Goal: Task Accomplishment & Management: Use online tool/utility

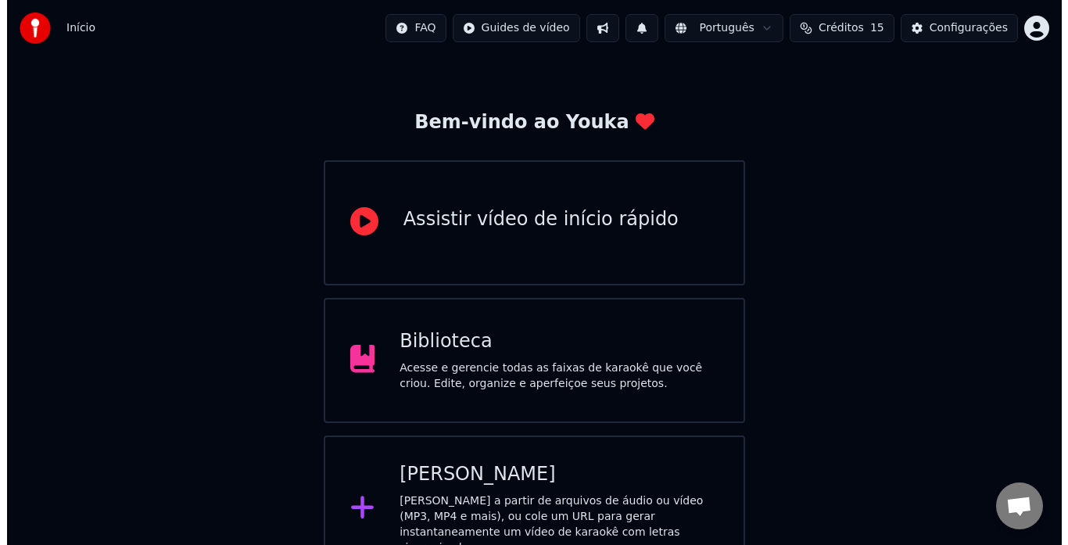
scroll to position [62, 0]
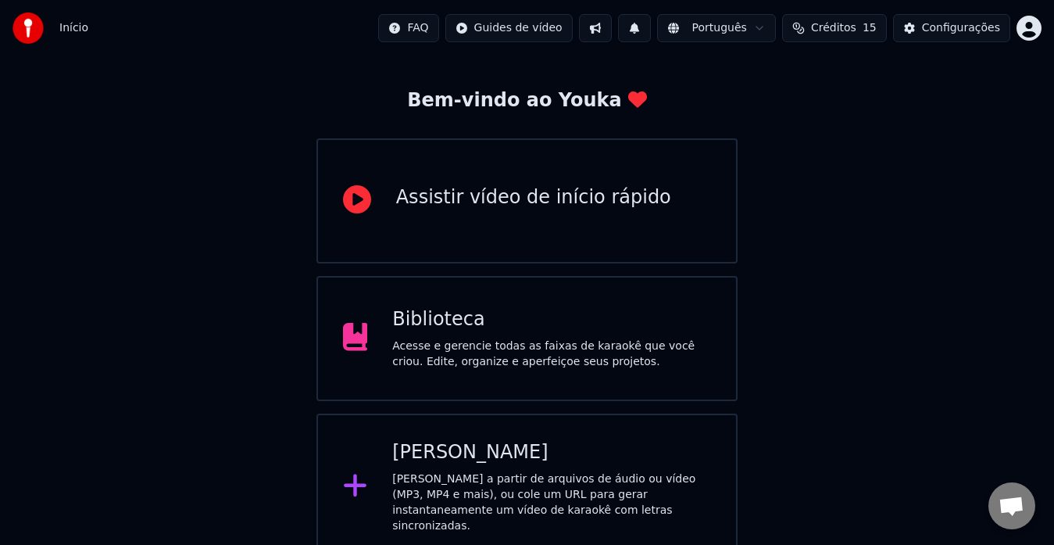
click at [452, 442] on div "[PERSON_NAME]" at bounding box center [551, 452] width 319 height 25
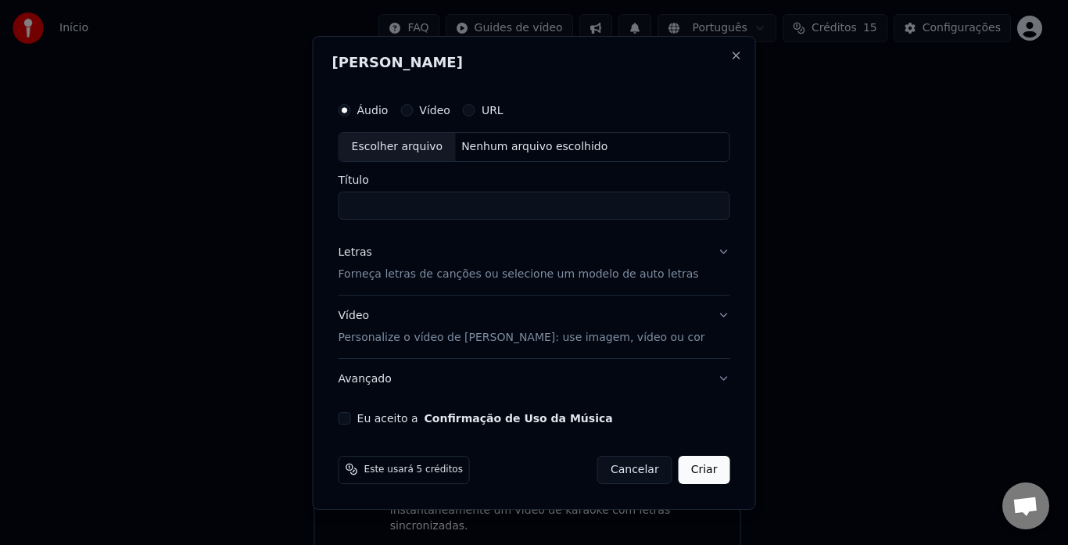
click at [431, 145] on div "Escolher arquivo" at bounding box center [397, 147] width 116 height 28
type input "**********"
click at [713, 250] on button "Letras Forneça letras de canções ou selecione um modelo de auto letras" at bounding box center [534, 263] width 392 height 63
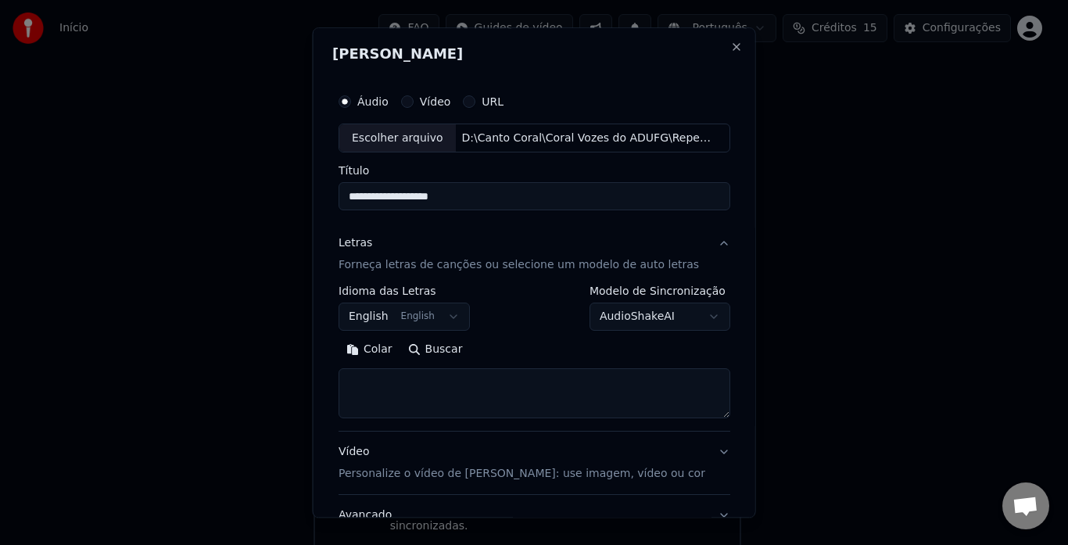
click at [417, 319] on body "**********" at bounding box center [527, 249] width 1054 height 622
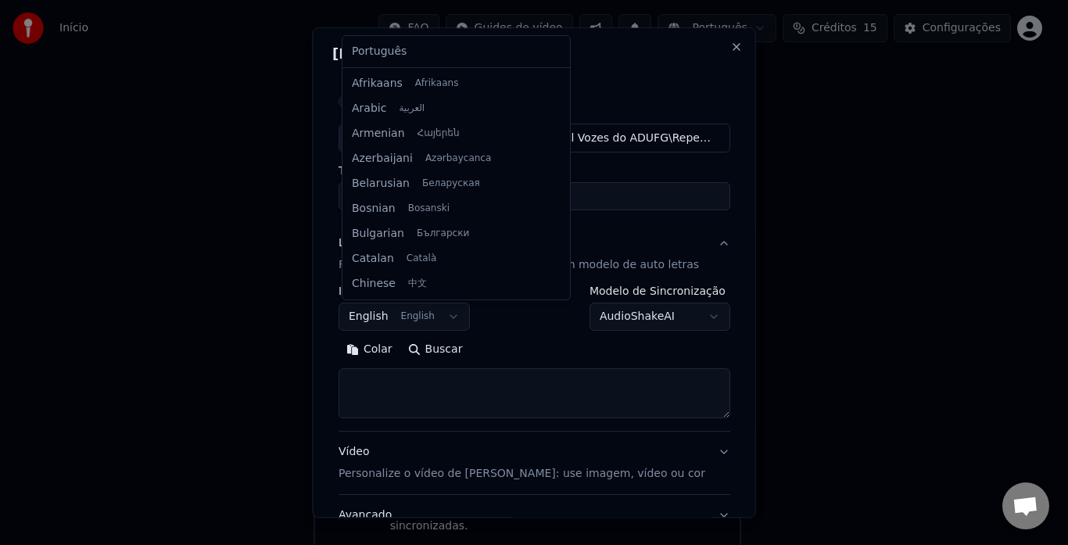
scroll to position [125, 0]
select select "**"
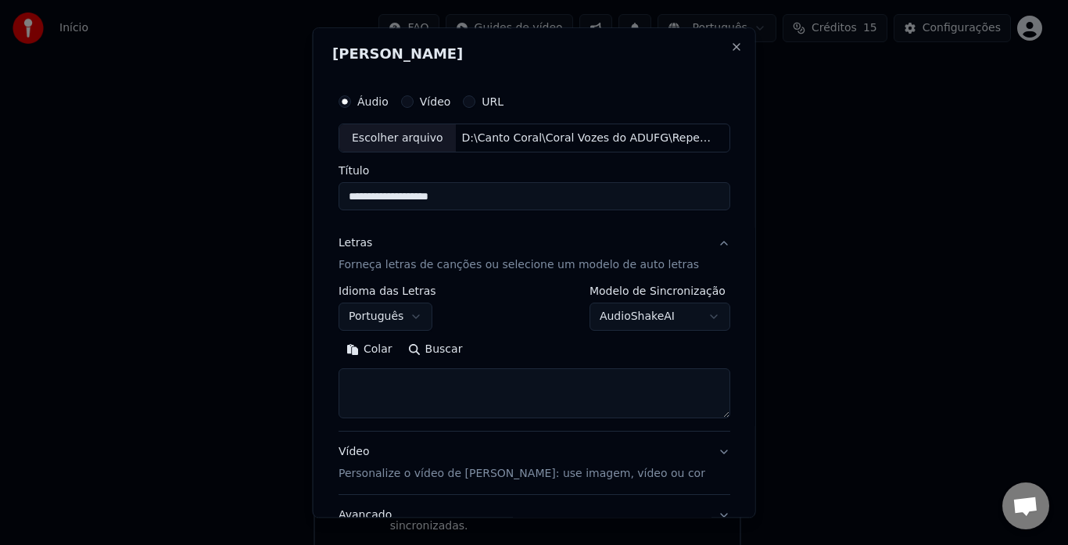
click at [638, 394] on textarea at bounding box center [534, 394] width 392 height 50
paste textarea "**********"
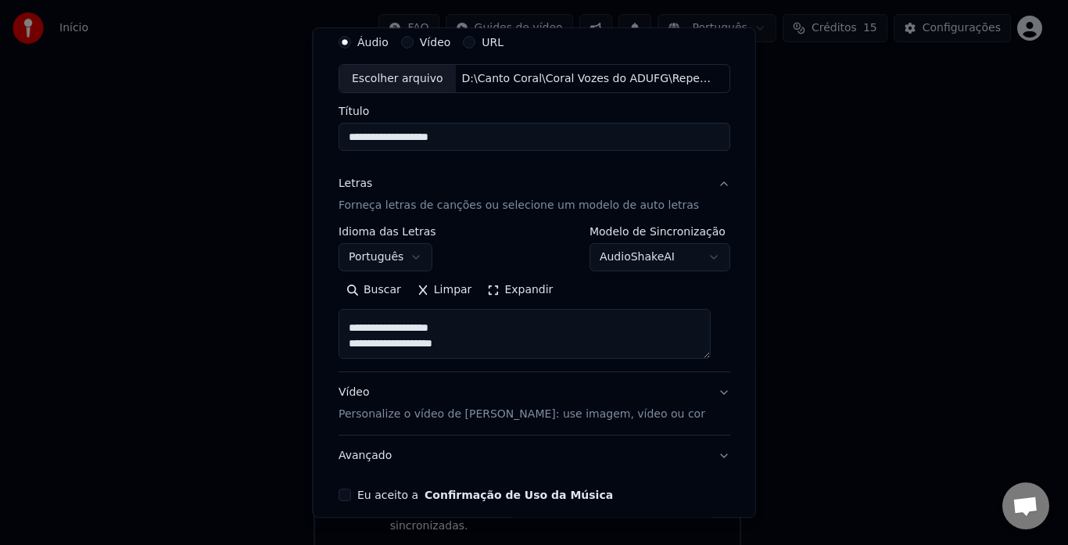
scroll to position [128, 0]
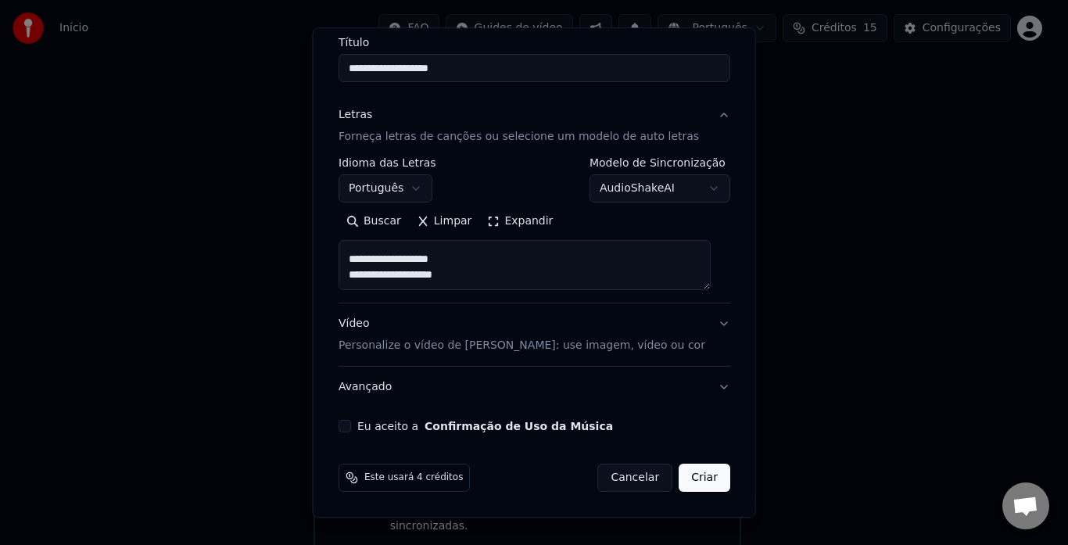
type textarea "**********"
click at [708, 324] on button "Vídeo Personalize o vídeo de karaokê: use imagem, vídeo ou cor" at bounding box center [534, 335] width 392 height 63
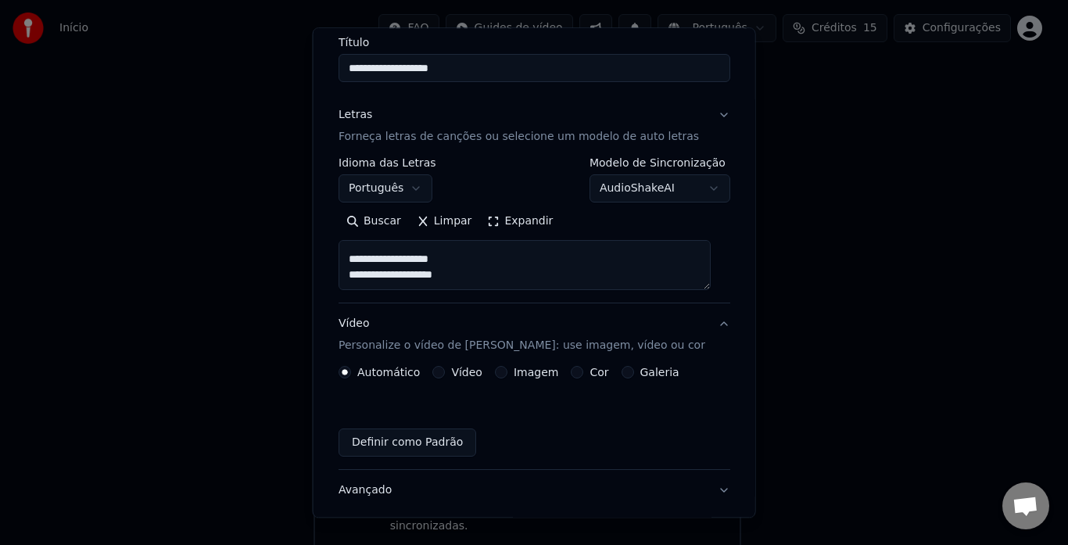
scroll to position [87, 0]
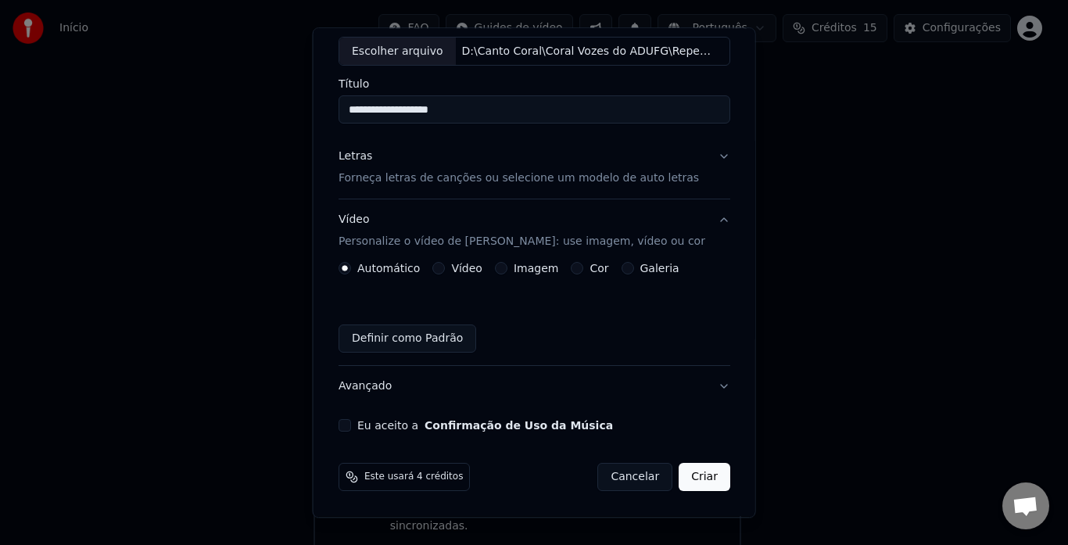
click at [438, 264] on button "Vídeo" at bounding box center [438, 269] width 13 height 13
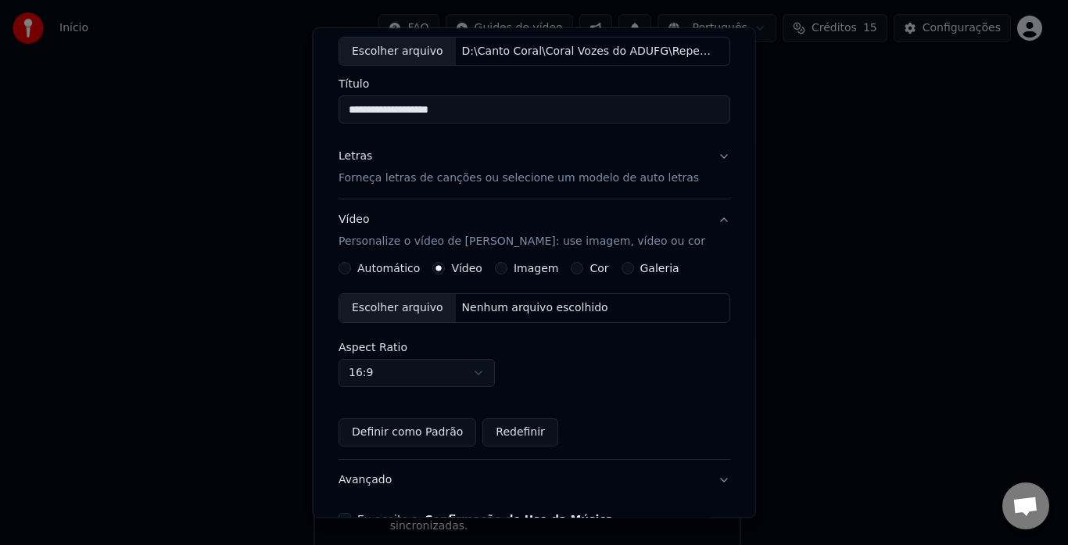
click at [426, 306] on div "Escolher arquivo" at bounding box center [397, 309] width 116 height 28
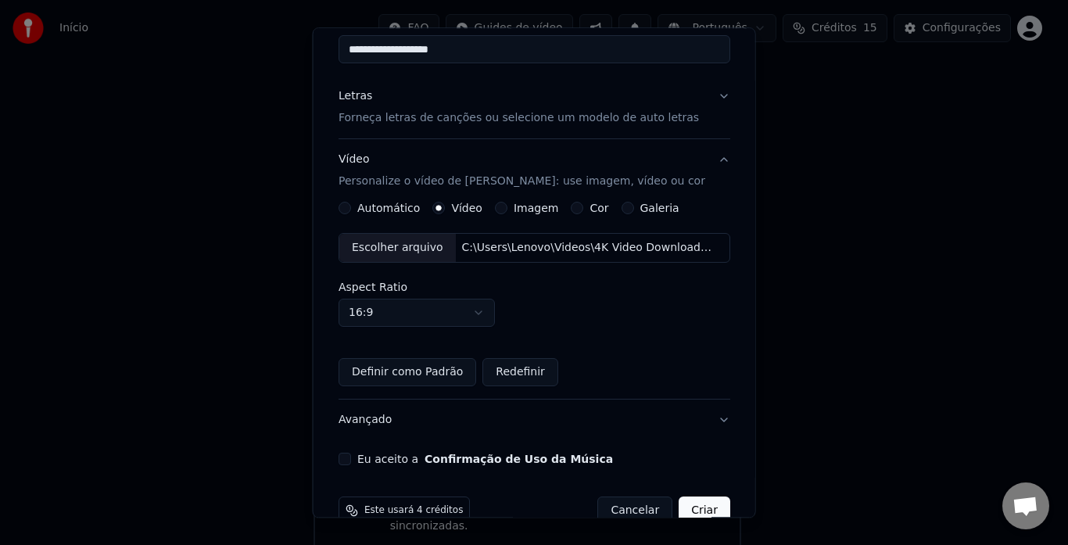
scroll to position [180, 0]
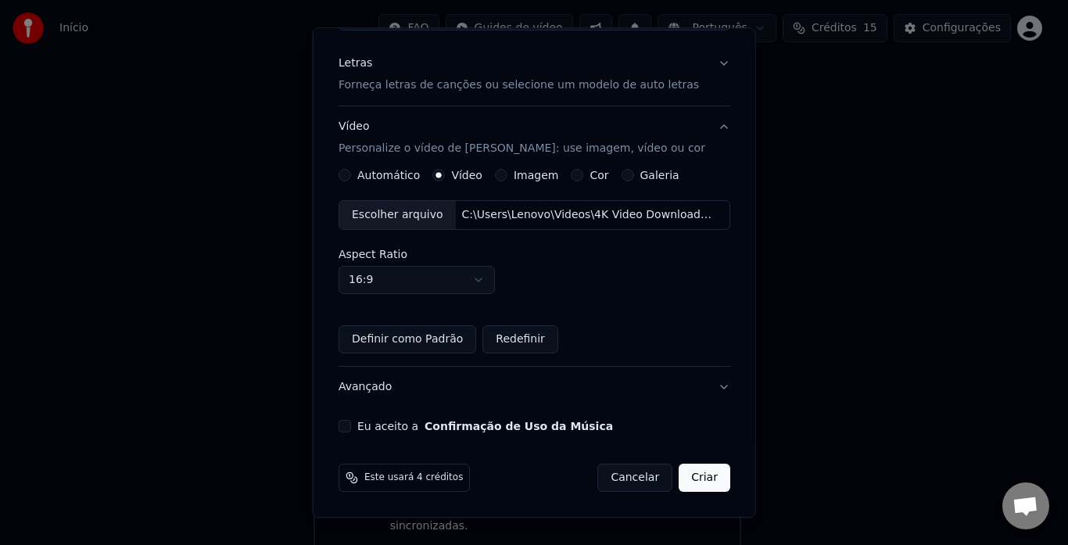
click at [349, 424] on button "Eu aceito a Confirmação de Uso da Música" at bounding box center [344, 426] width 13 height 13
click at [690, 474] on button "Criar" at bounding box center [704, 478] width 52 height 28
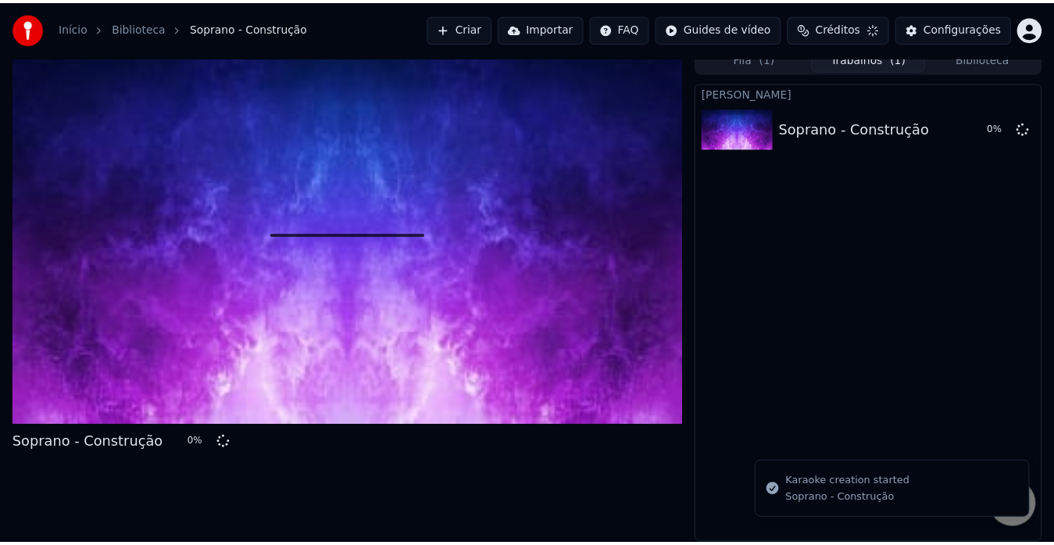
scroll to position [12, 0]
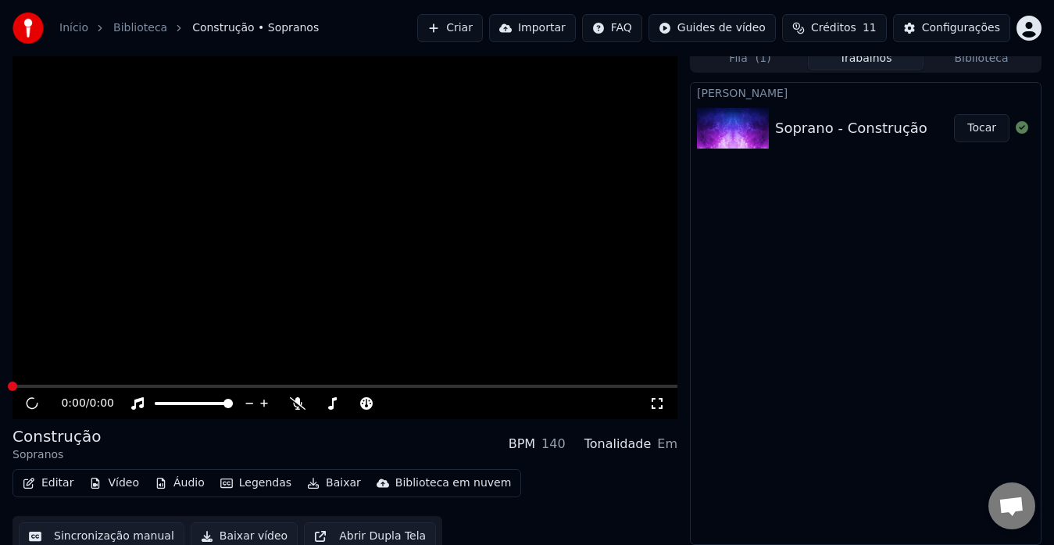
click at [782, 132] on div "Soprano - Construção" at bounding box center [851, 128] width 152 height 22
click at [753, 133] on img at bounding box center [733, 128] width 72 height 41
click at [30, 385] on span at bounding box center [345, 386] width 665 height 3
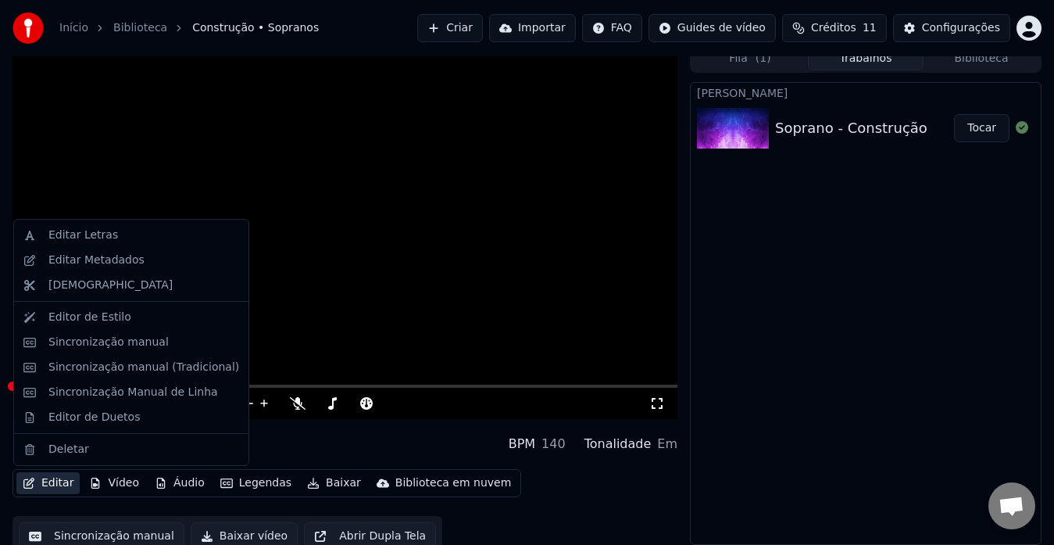
click at [48, 481] on button "Editar" at bounding box center [47, 483] width 63 height 22
click at [83, 267] on div "Editar Metadados" at bounding box center [96, 260] width 96 height 16
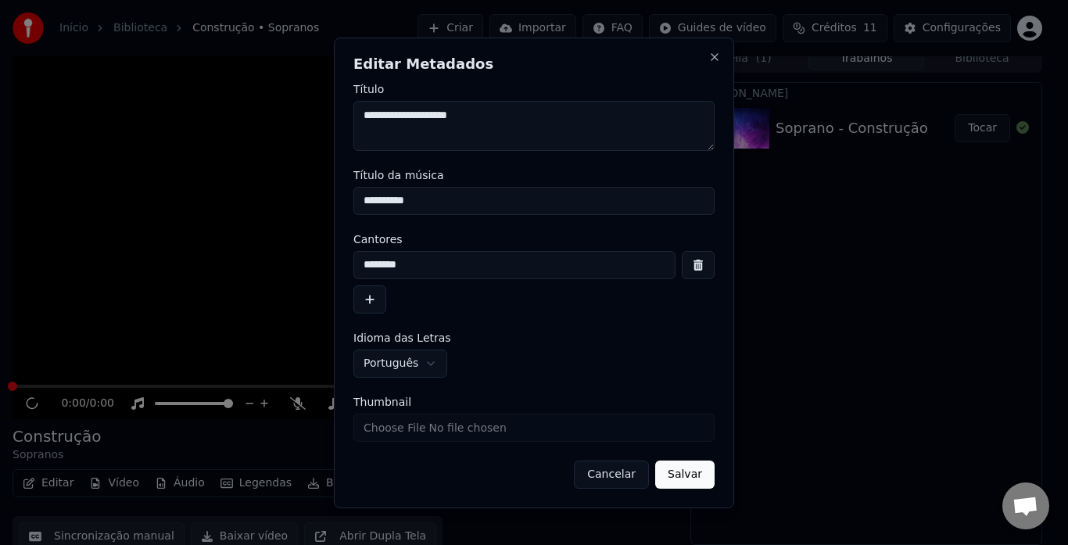
click at [599, 472] on button "Cancelar" at bounding box center [611, 474] width 75 height 28
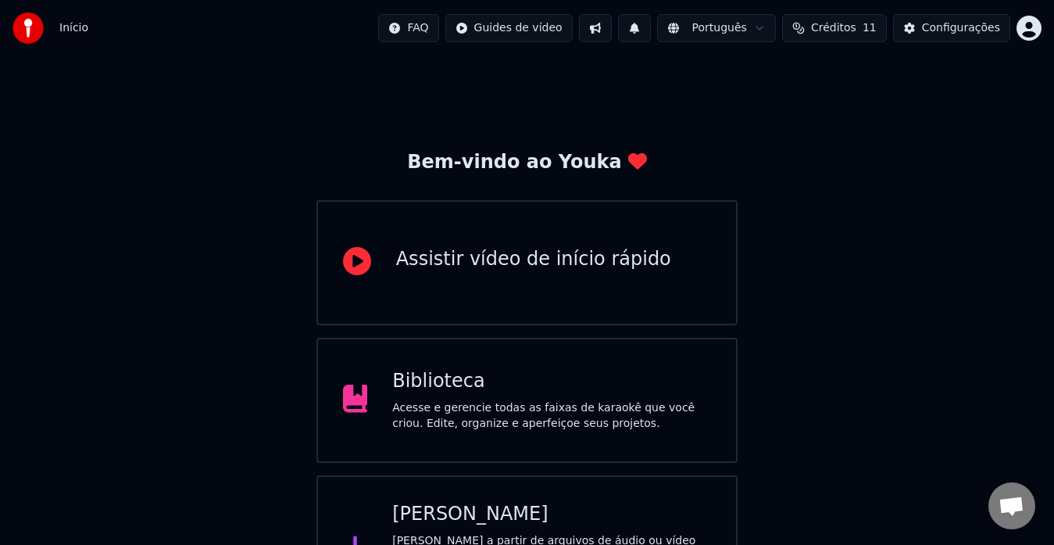
click at [392, 392] on div "Biblioteca" at bounding box center [551, 381] width 319 height 25
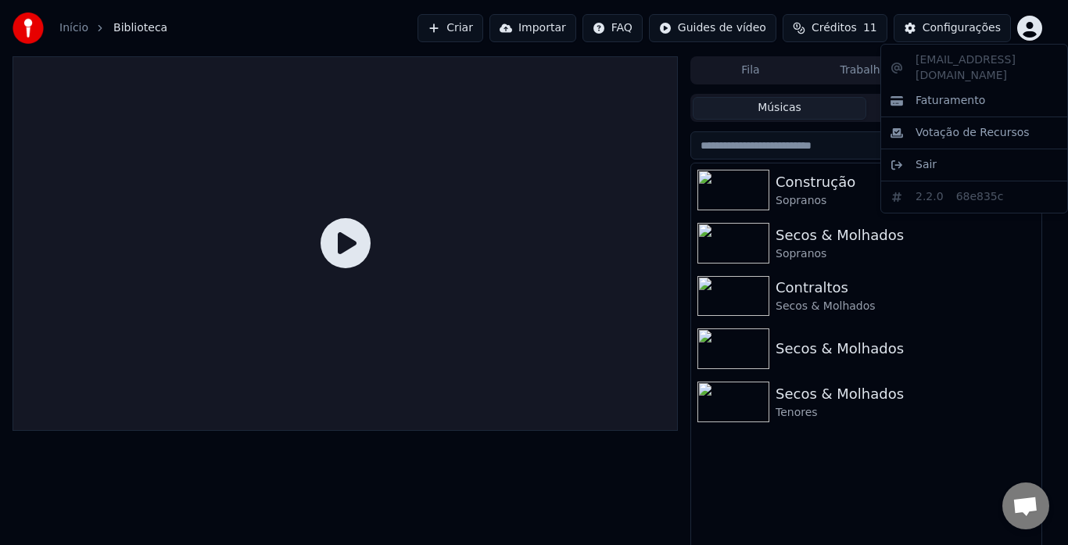
click at [1026, 35] on html "Início Biblioteca Criar Importar FAQ Guides de vídeo Créditos 11 Configurações …" at bounding box center [534, 272] width 1068 height 545
click at [782, 503] on html "Início Biblioteca Criar Importar FAQ Guides de vídeo Créditos 11 Configurações …" at bounding box center [534, 272] width 1068 height 545
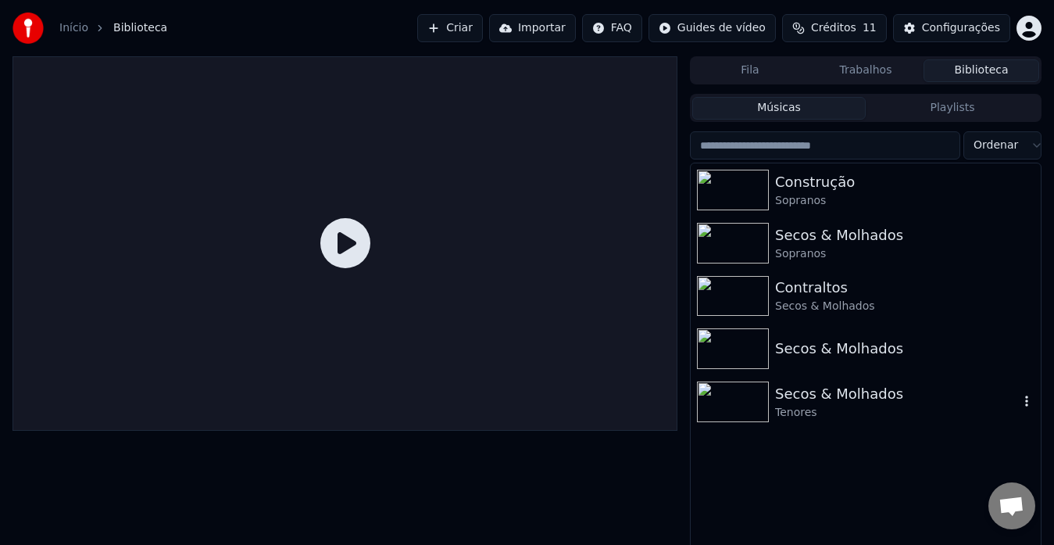
click at [795, 394] on div "Secos & Molhados" at bounding box center [897, 394] width 244 height 22
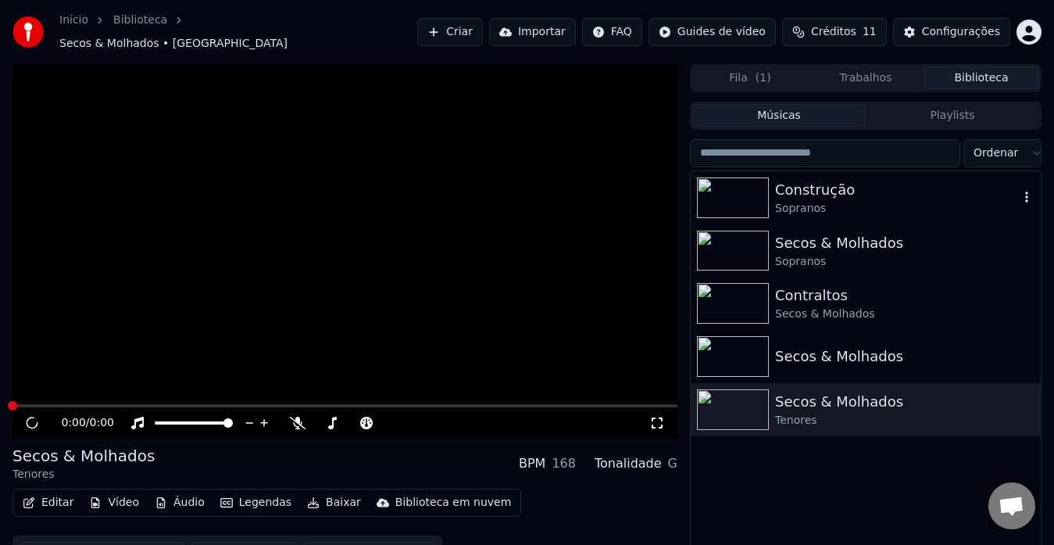
click at [810, 189] on div "Construção" at bounding box center [897, 190] width 244 height 22
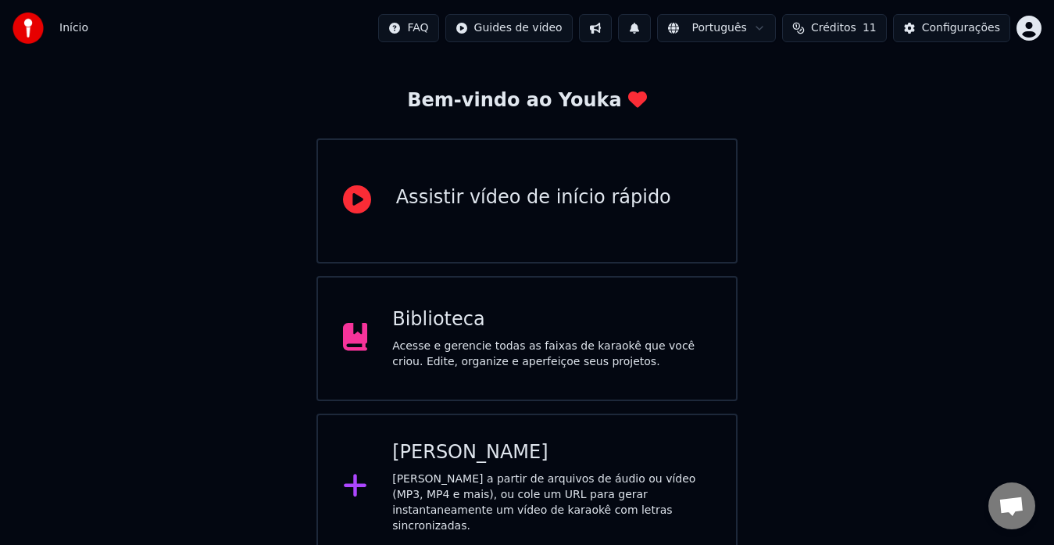
click at [453, 321] on div "Biblioteca" at bounding box center [551, 319] width 319 height 25
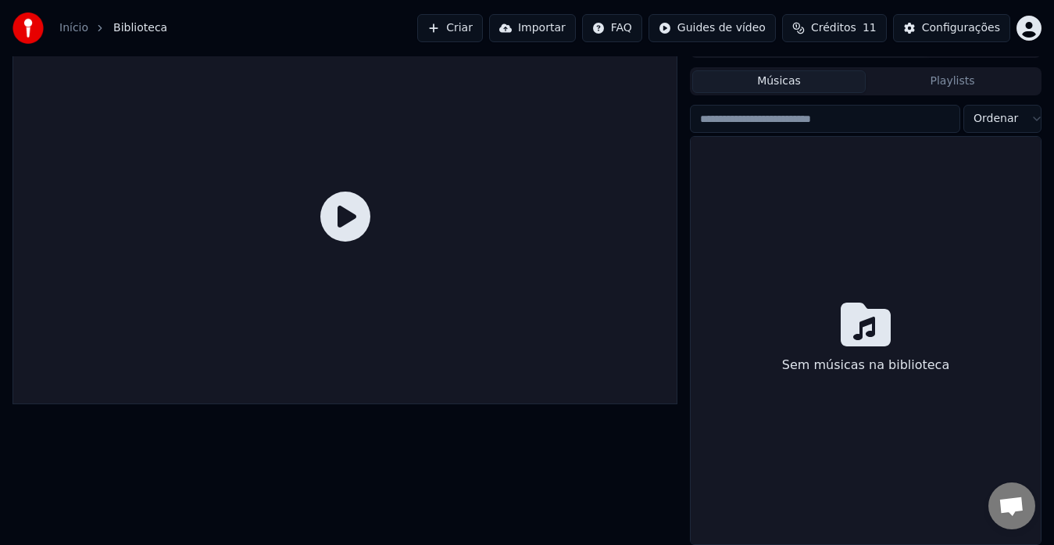
scroll to position [27, 0]
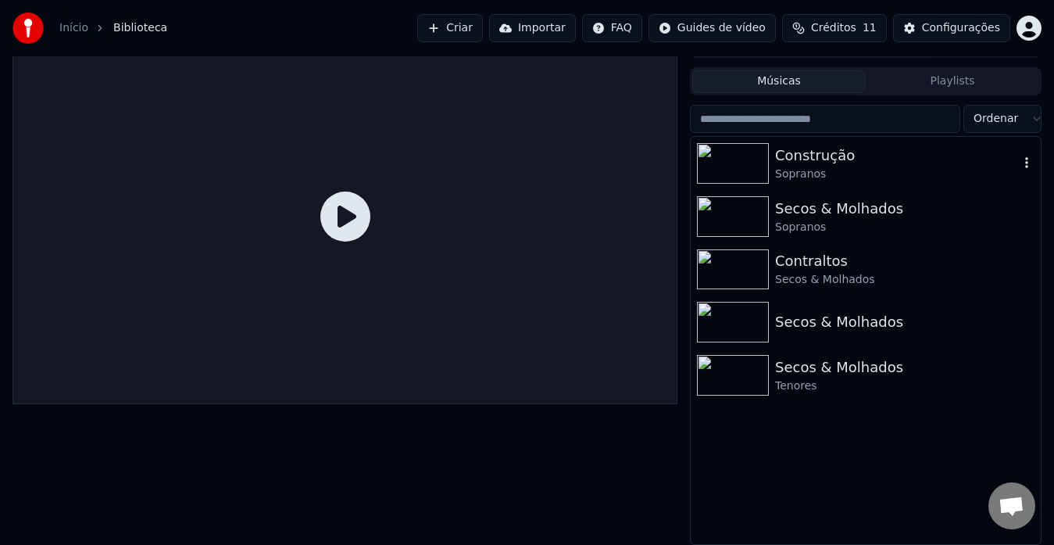
click at [807, 157] on div "Construção" at bounding box center [897, 156] width 244 height 22
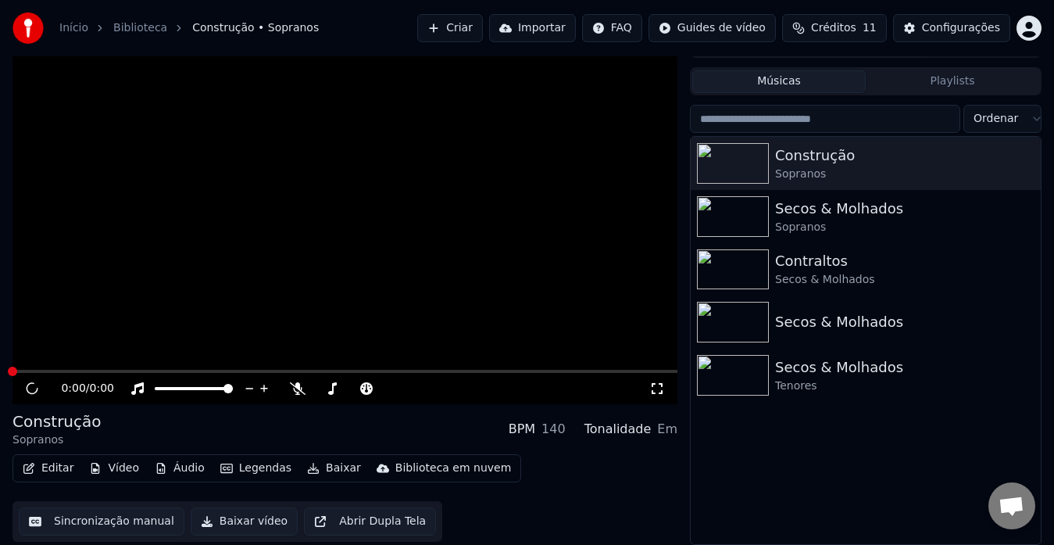
click at [316, 470] on button "Baixar" at bounding box center [334, 468] width 66 height 22
click at [434, 426] on div "Construção Sopranos BPM 140 Tonalidade Em" at bounding box center [345, 429] width 665 height 38
click at [938, 28] on div "Configurações" at bounding box center [961, 28] width 78 height 16
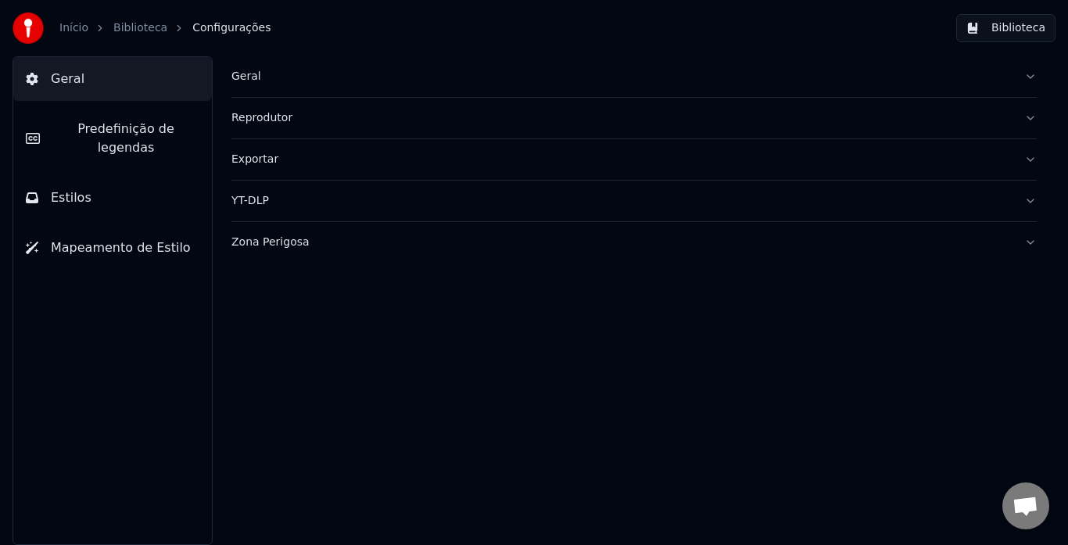
click at [263, 162] on div "Exportar" at bounding box center [621, 160] width 780 height 16
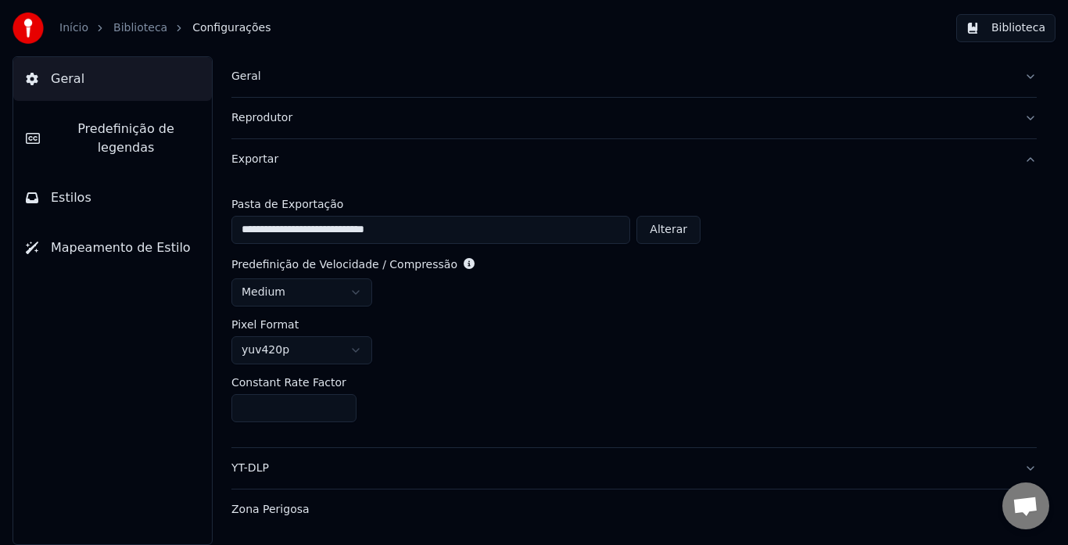
click at [127, 28] on link "Biblioteca" at bounding box center [140, 28] width 54 height 16
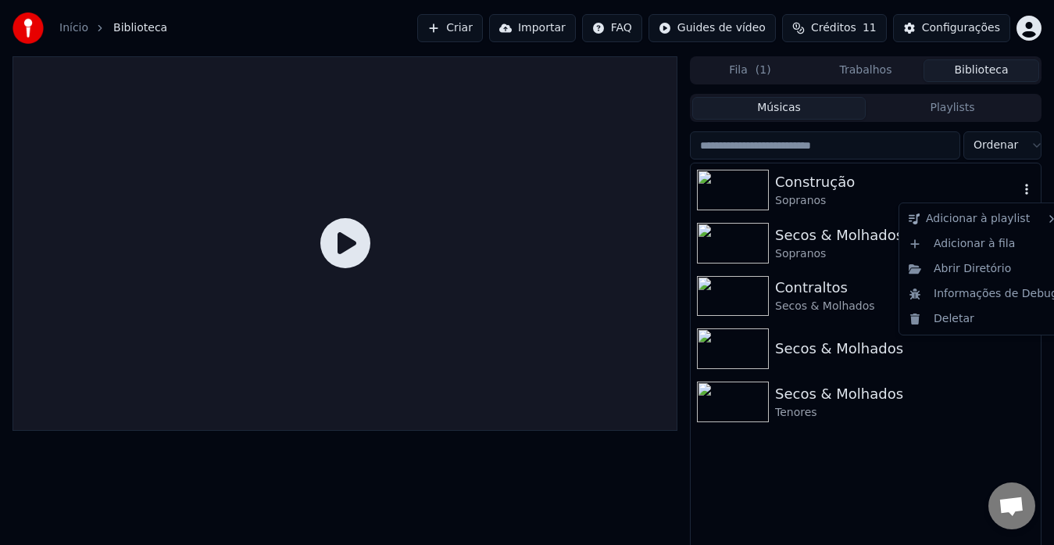
click at [1027, 194] on icon "button" at bounding box center [1026, 189] width 3 height 11
click at [996, 276] on div "Abrir Diretório" at bounding box center [984, 268] width 162 height 25
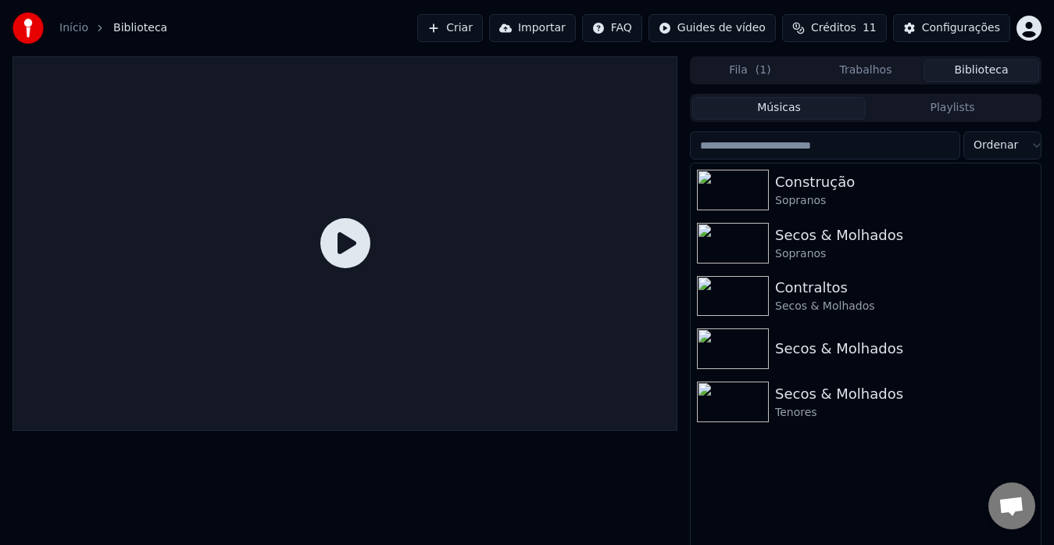
click at [852, 73] on button "Trabalhos" at bounding box center [866, 70] width 116 height 23
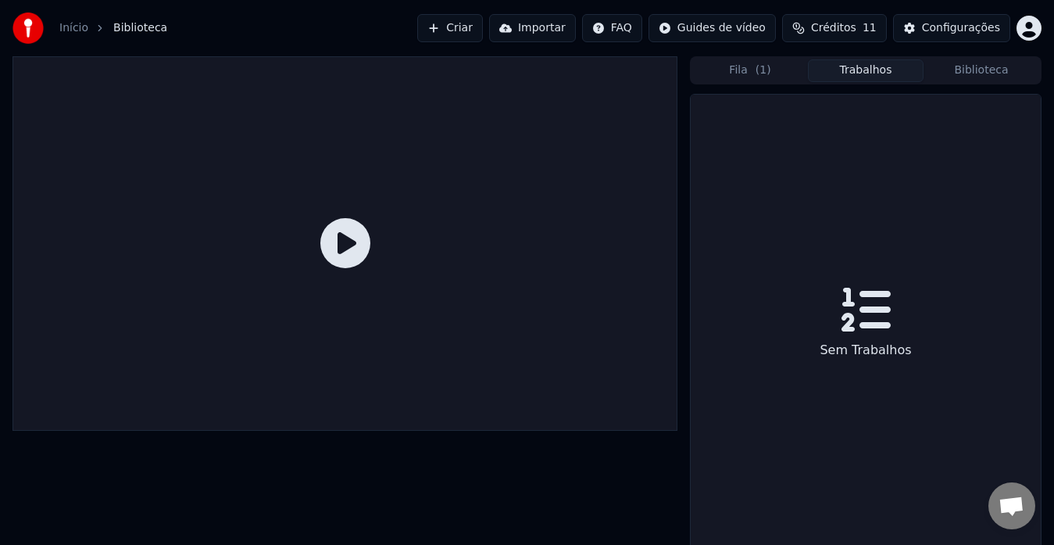
click at [954, 70] on button "Biblioteca" at bounding box center [982, 70] width 116 height 23
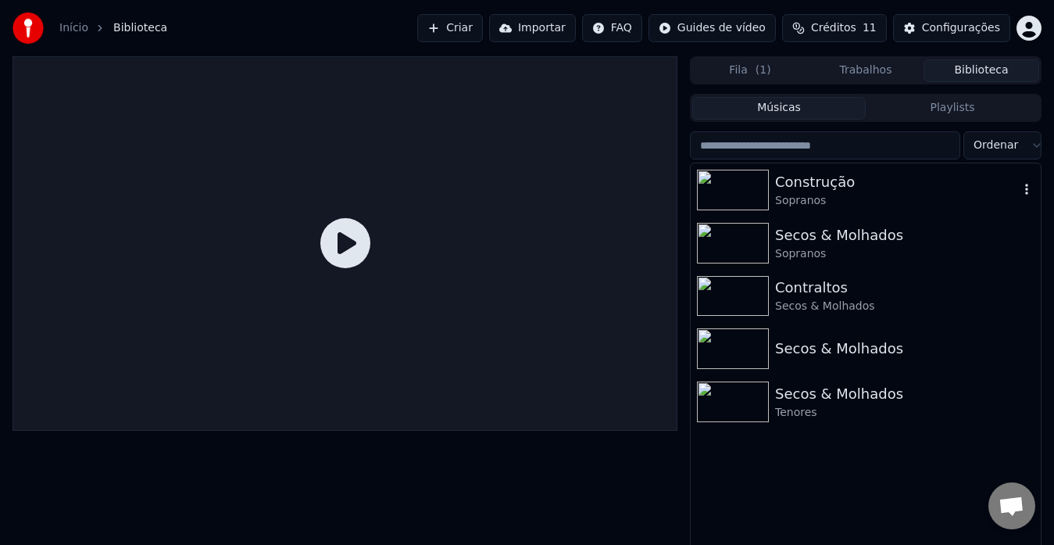
click at [810, 201] on div "Sopranos" at bounding box center [897, 201] width 244 height 16
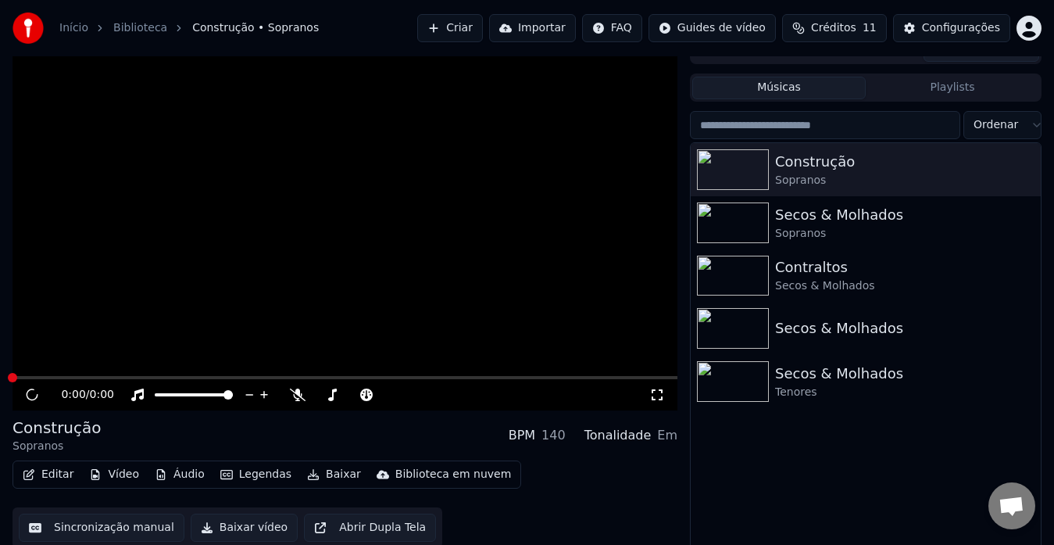
scroll to position [27, 0]
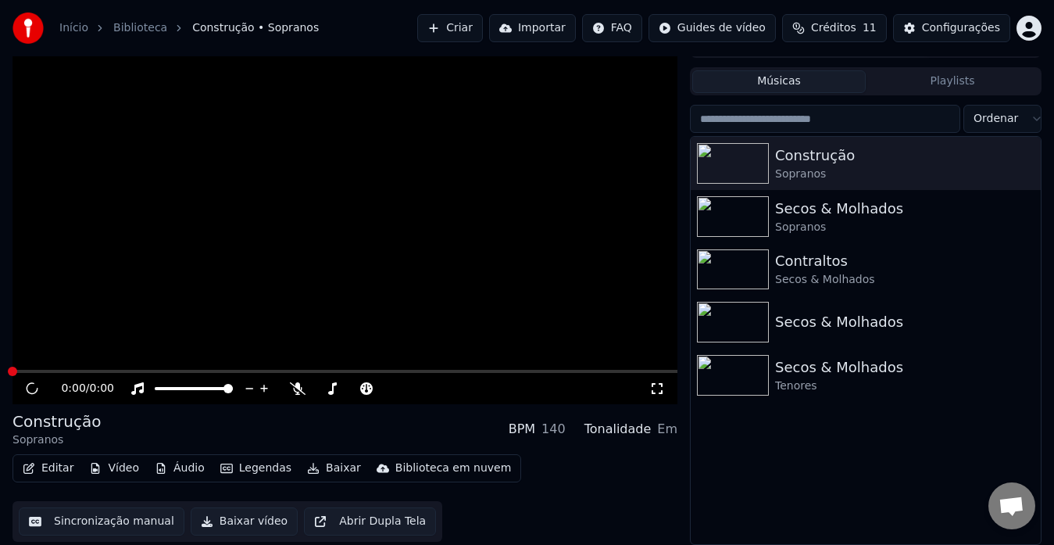
click at [59, 464] on button "Editar" at bounding box center [47, 468] width 63 height 22
click at [260, 431] on div "Construção Sopranos BPM 140 Tonalidade Em" at bounding box center [345, 429] width 665 height 38
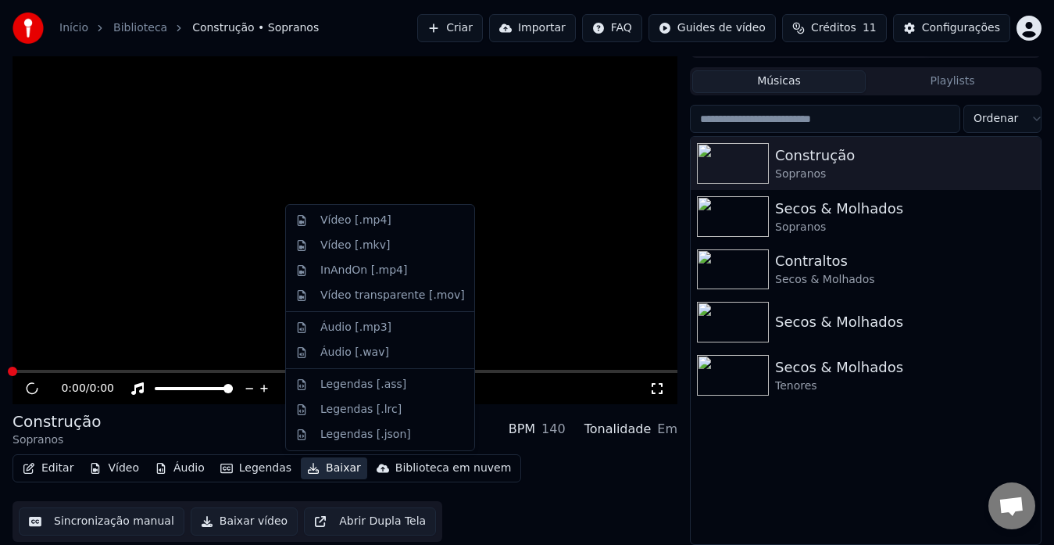
click at [319, 471] on button "Baixar" at bounding box center [334, 468] width 66 height 22
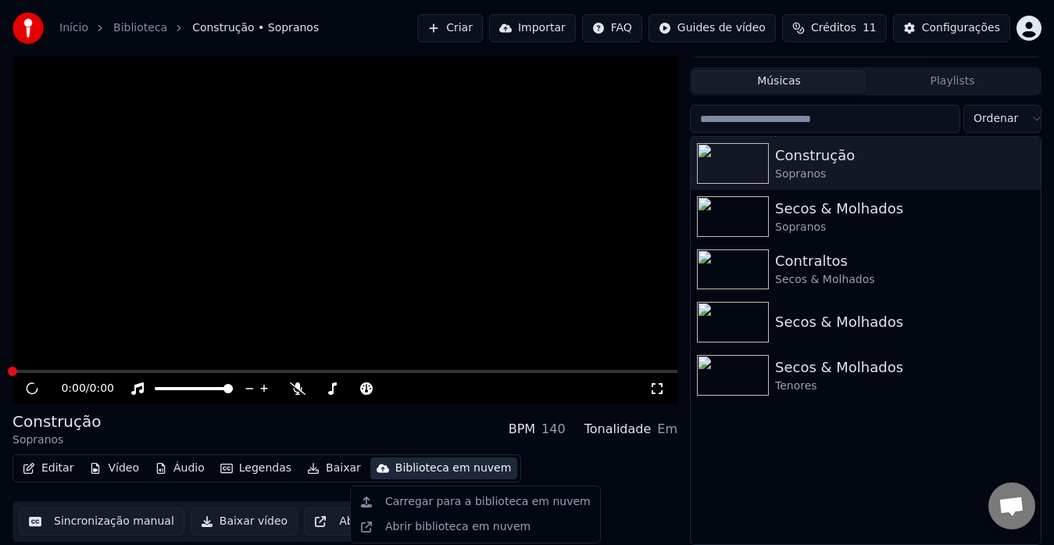
click at [517, 456] on div "Editar Vídeo Áudio Legendas Baixar Biblioteca em nuvem Sincronização manual Bai…" at bounding box center [345, 498] width 665 height 88
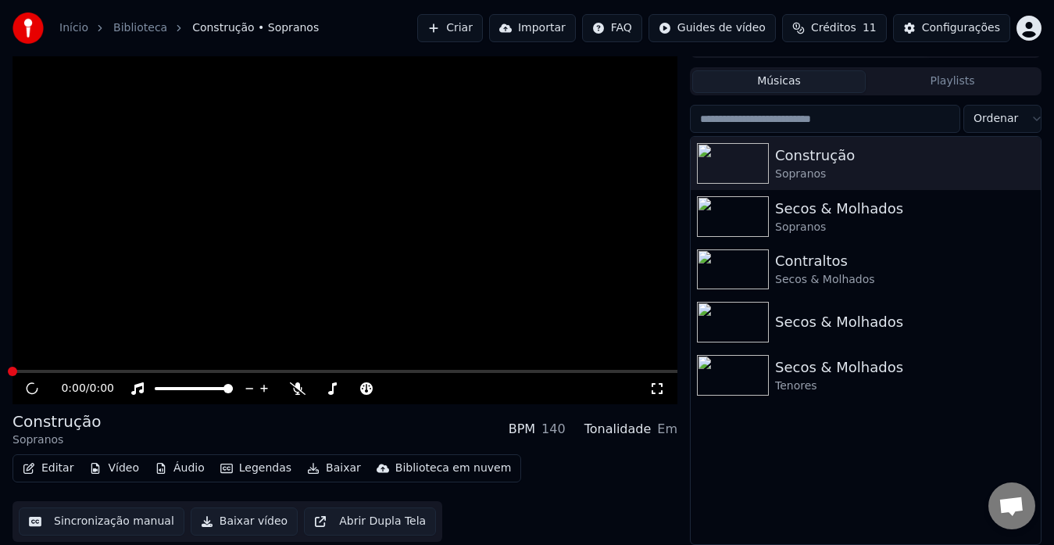
click at [1022, 32] on html "Início Biblioteca Construção • Sopranos Criar Importar FAQ Guides de vídeo Créd…" at bounding box center [527, 245] width 1054 height 545
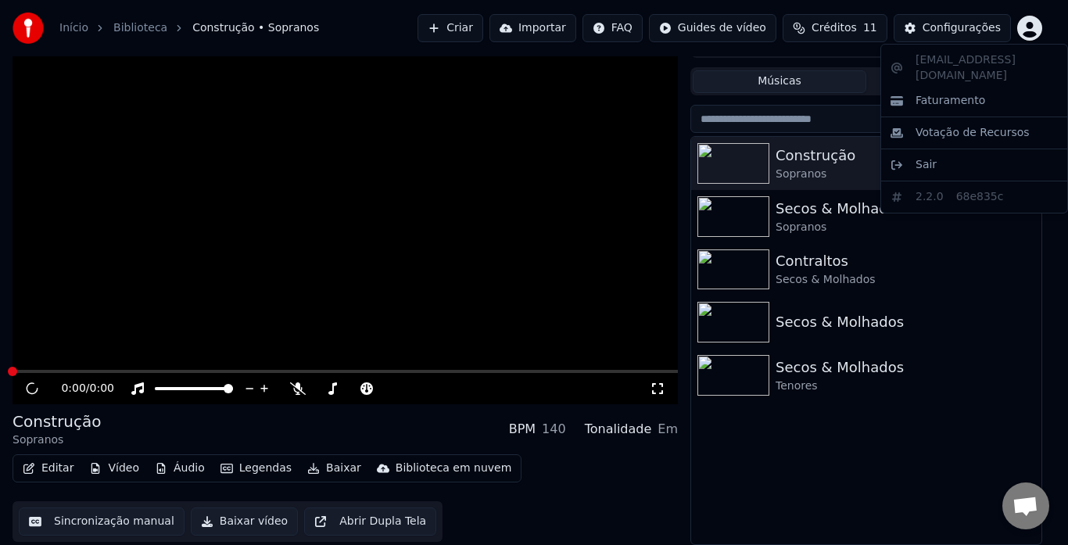
click at [166, 423] on html "Início Biblioteca Construção • Sopranos Criar Importar FAQ Guides de vídeo Créd…" at bounding box center [534, 245] width 1068 height 545
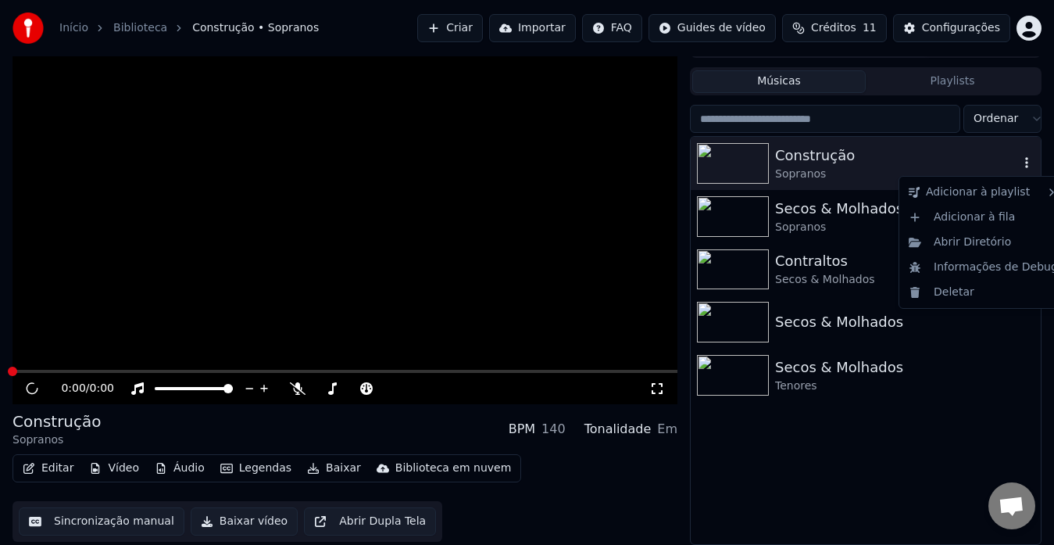
click at [1030, 162] on icon "button" at bounding box center [1027, 162] width 16 height 13
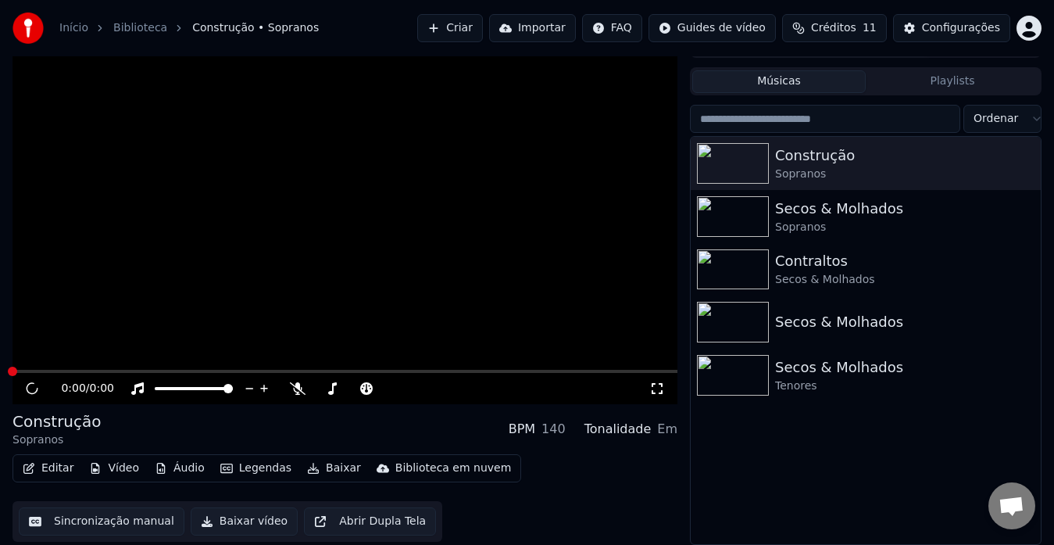
click at [254, 425] on div "Construção Sopranos BPM 140 Tonalidade Em" at bounding box center [345, 429] width 665 height 38
click at [1025, 217] on icon "button" at bounding box center [1027, 215] width 16 height 13
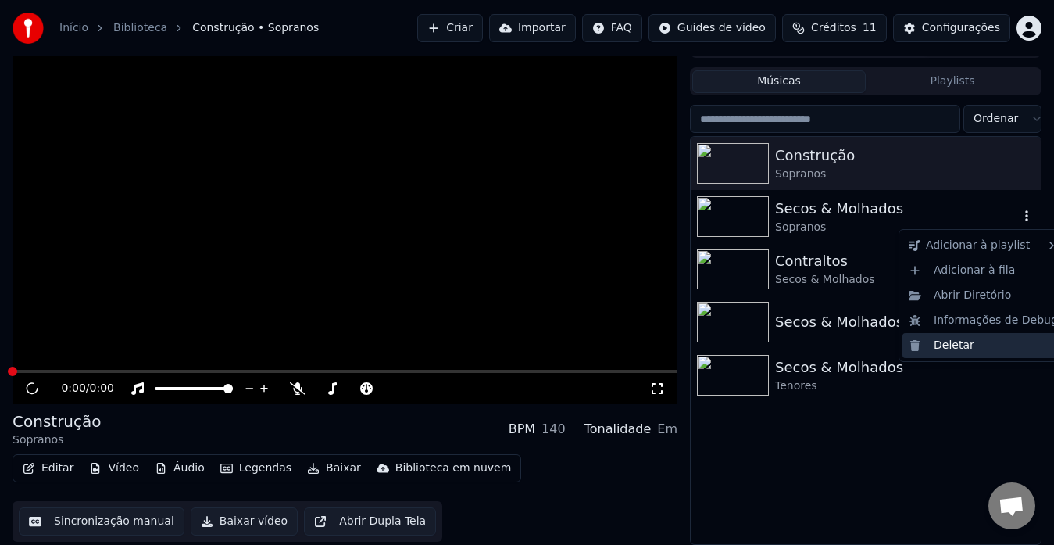
click at [955, 342] on div "Deletar" at bounding box center [984, 345] width 162 height 25
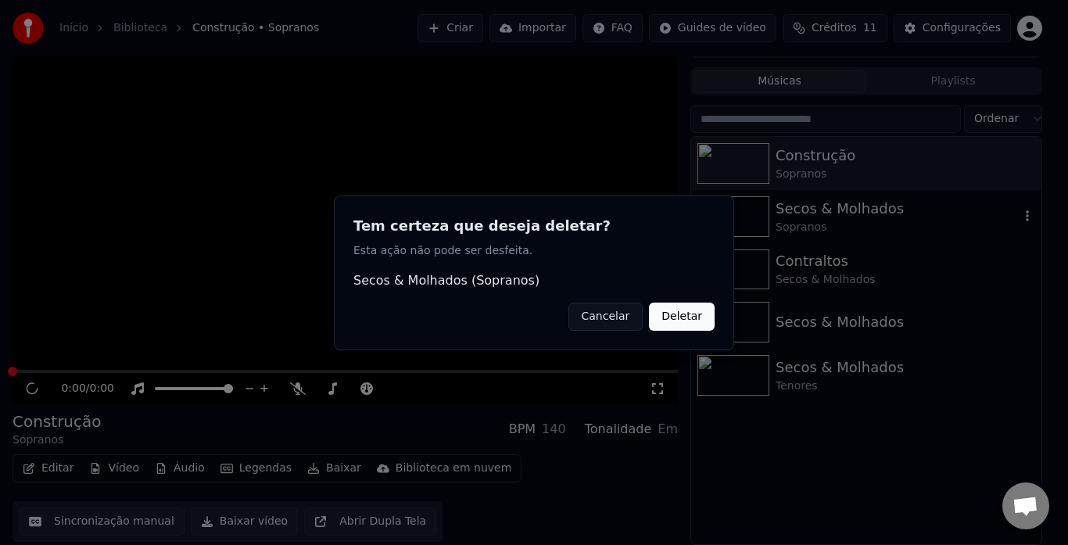
click at [691, 315] on button "Deletar" at bounding box center [682, 316] width 66 height 28
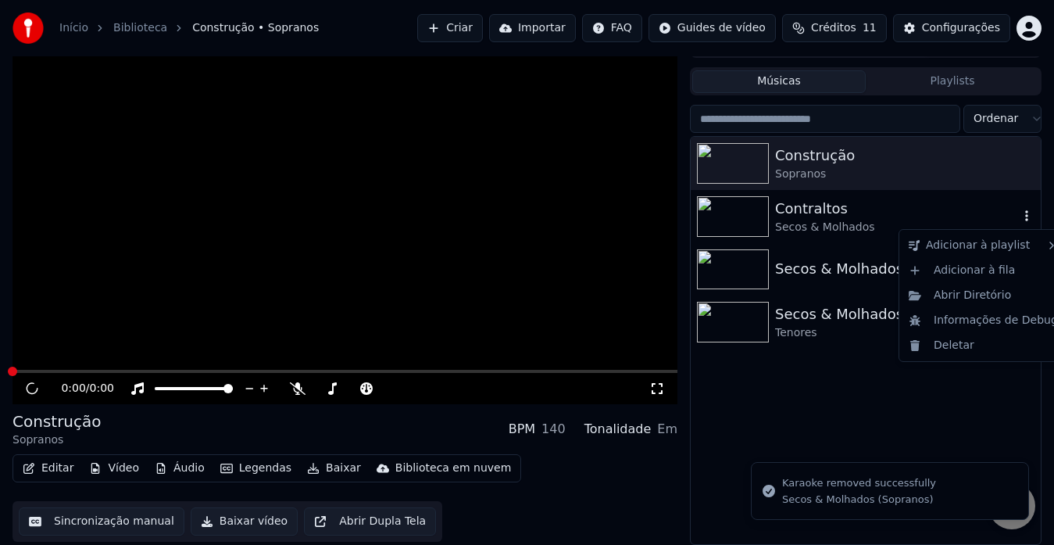
click at [1025, 217] on icon "button" at bounding box center [1027, 215] width 16 height 13
click at [960, 342] on div "Deletar" at bounding box center [984, 345] width 162 height 25
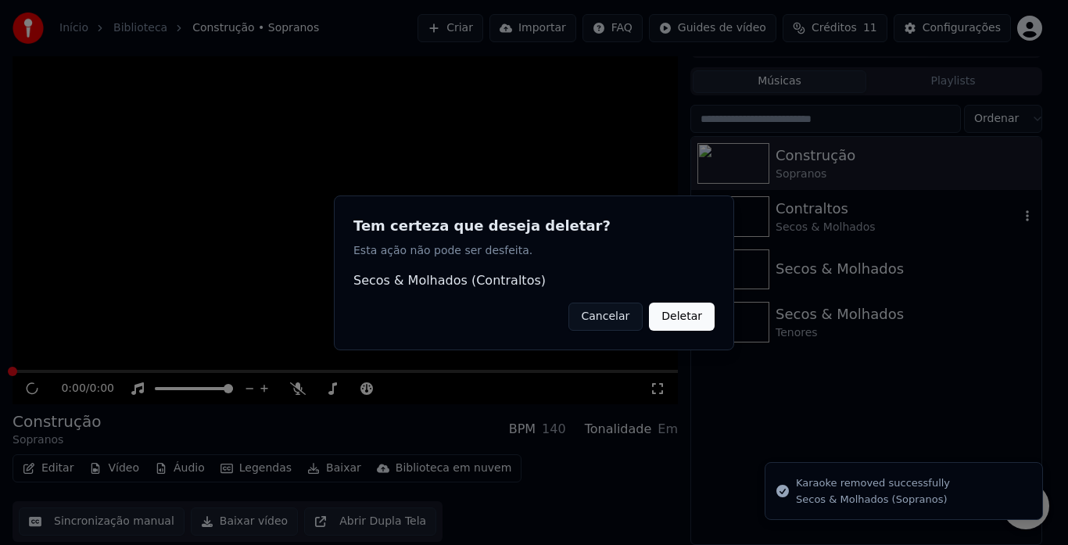
click at [699, 316] on button "Deletar" at bounding box center [682, 316] width 66 height 28
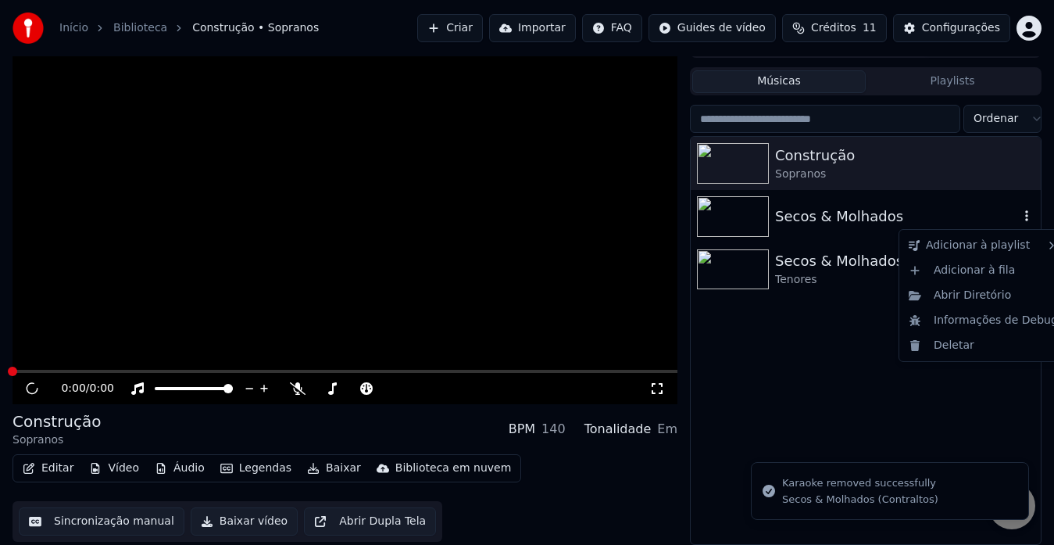
click at [1025, 224] on button "button" at bounding box center [1027, 216] width 16 height 19
click at [940, 349] on div "Deletar" at bounding box center [984, 345] width 162 height 25
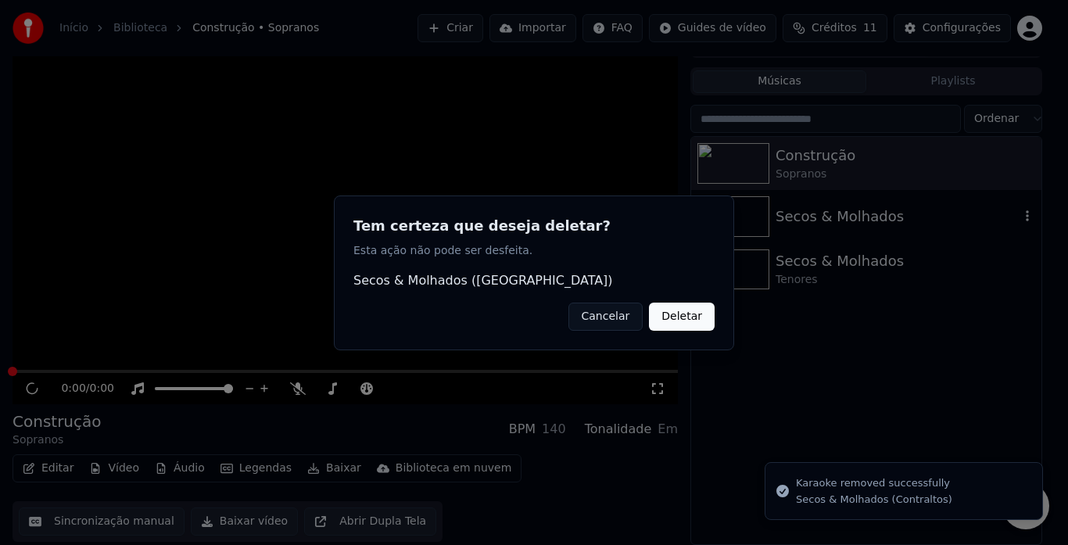
click at [682, 314] on button "Deletar" at bounding box center [682, 316] width 66 height 28
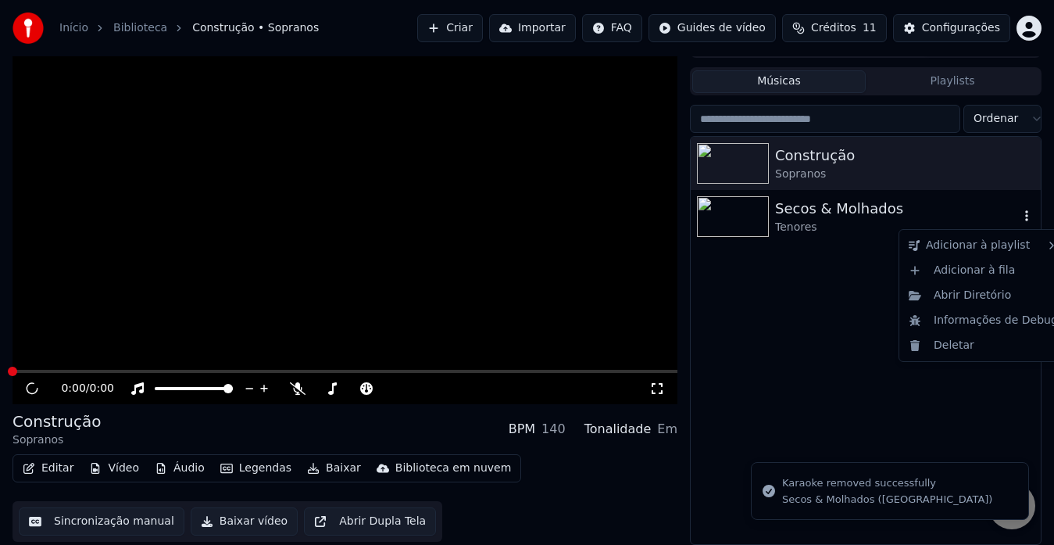
click at [1029, 217] on icon "button" at bounding box center [1027, 215] width 16 height 13
click at [1027, 216] on icon "button" at bounding box center [1026, 215] width 3 height 11
click at [1027, 215] on icon "button" at bounding box center [1026, 215] width 3 height 11
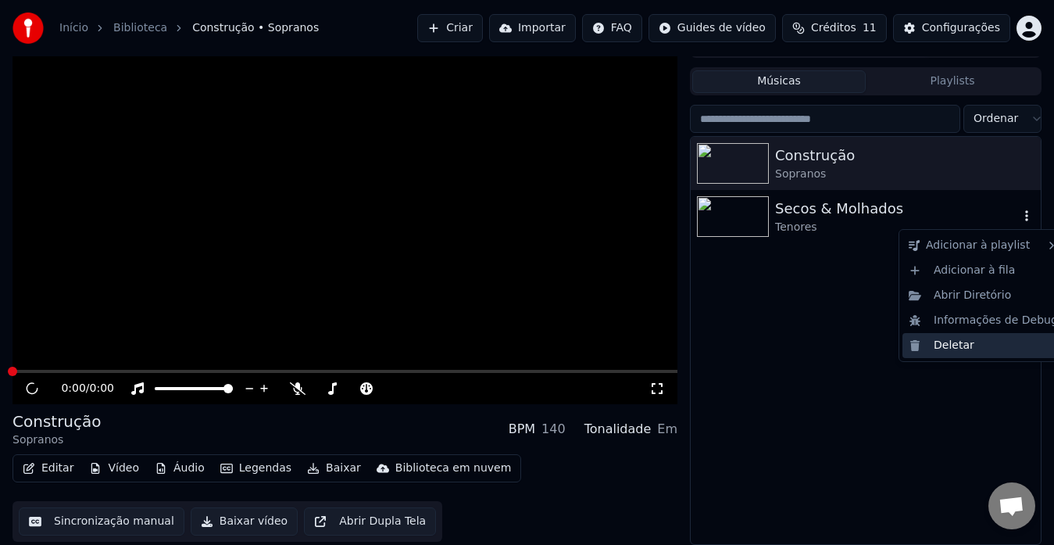
click at [971, 345] on div "Deletar" at bounding box center [984, 345] width 162 height 25
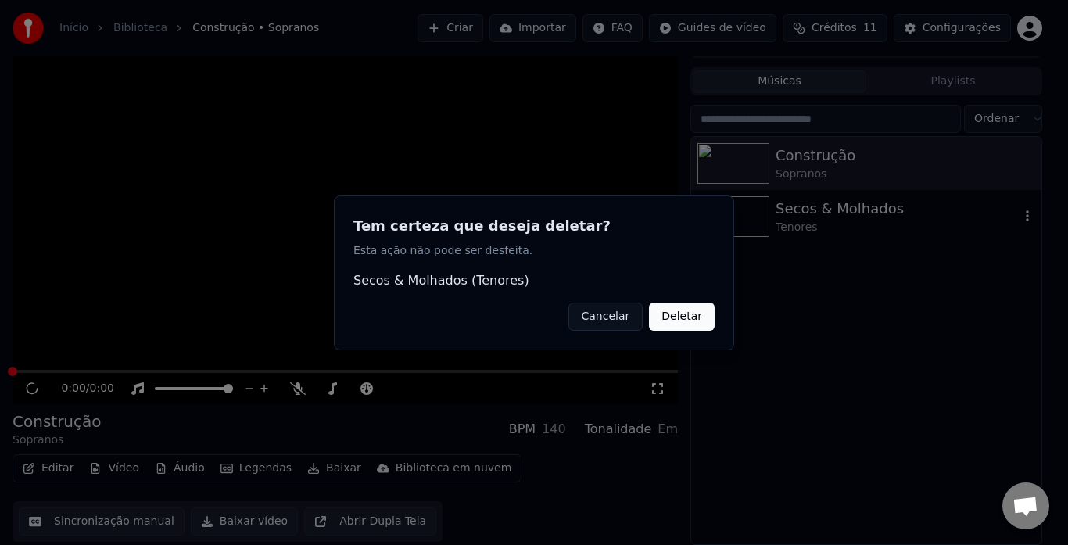
click at [672, 316] on button "Deletar" at bounding box center [682, 316] width 66 height 28
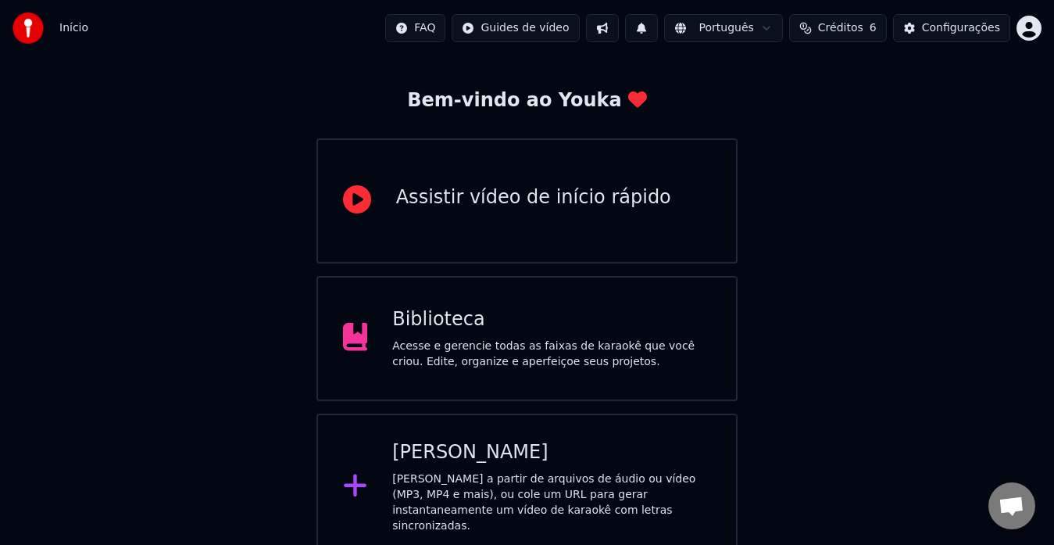
click at [426, 326] on div "Biblioteca" at bounding box center [551, 319] width 319 height 25
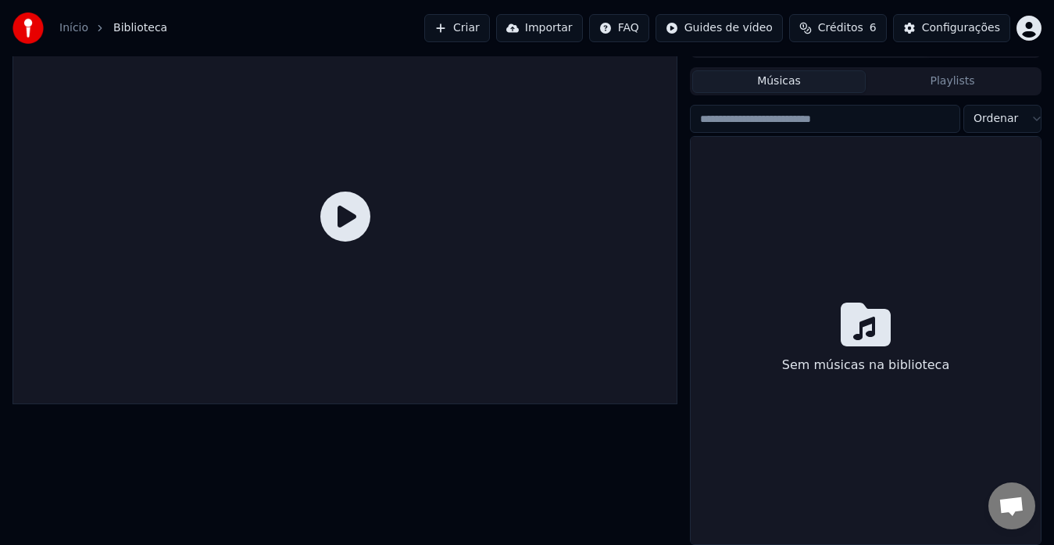
scroll to position [27, 0]
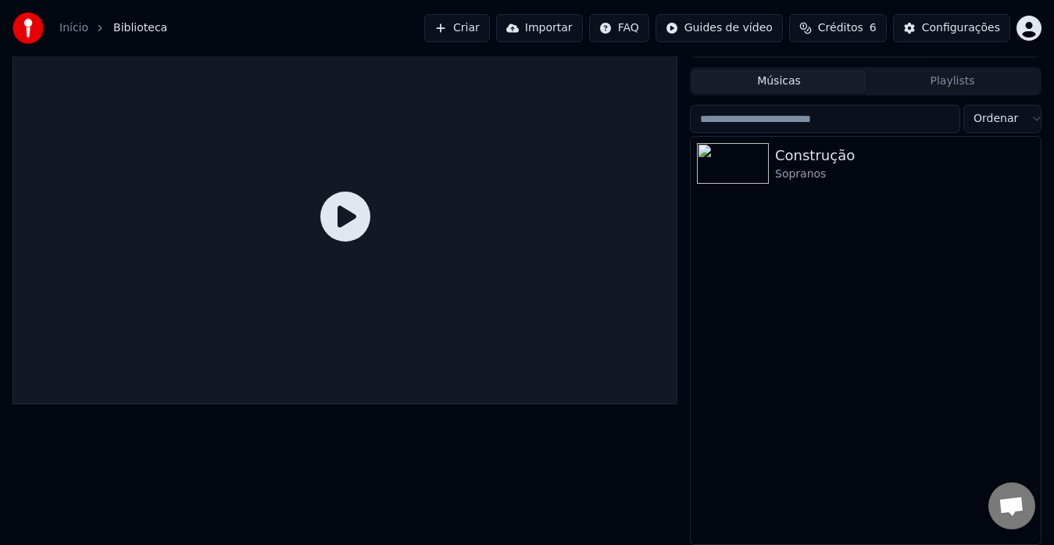
click at [346, 220] on icon at bounding box center [345, 216] width 50 height 50
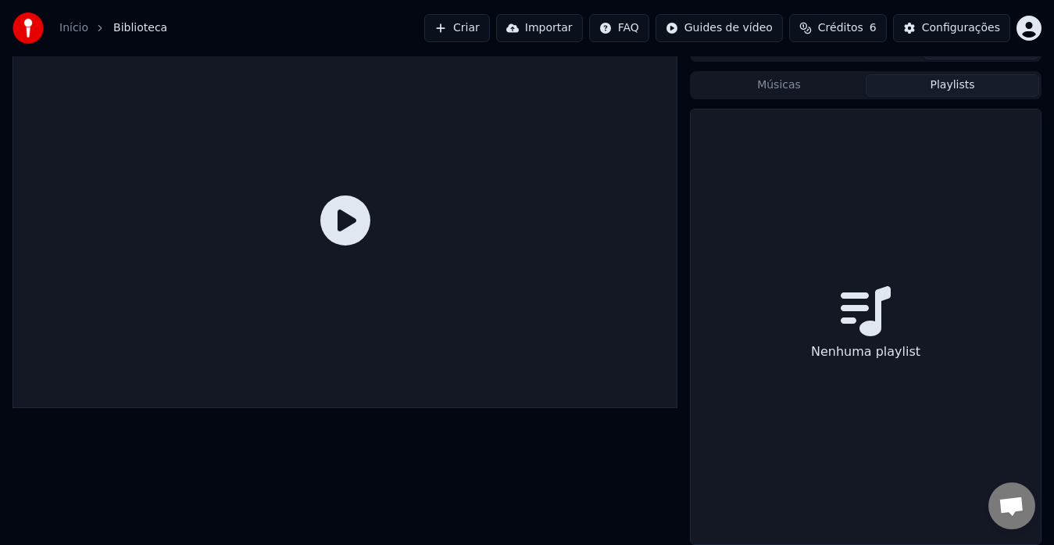
scroll to position [23, 0]
click at [915, 78] on button "Playlists" at bounding box center [953, 85] width 174 height 23
click at [825, 80] on button "Músicas" at bounding box center [779, 85] width 174 height 23
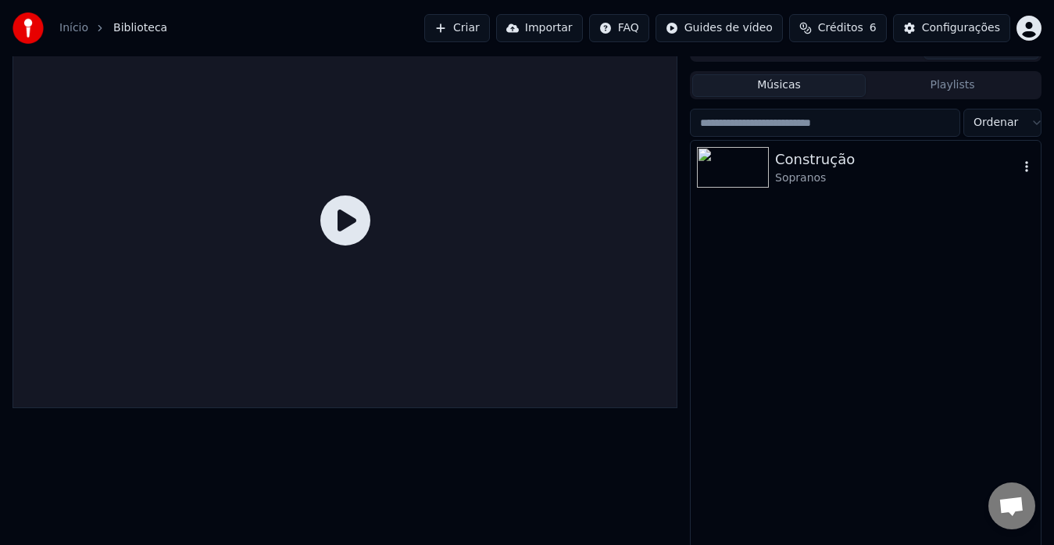
click at [1029, 168] on icon "button" at bounding box center [1027, 166] width 16 height 13
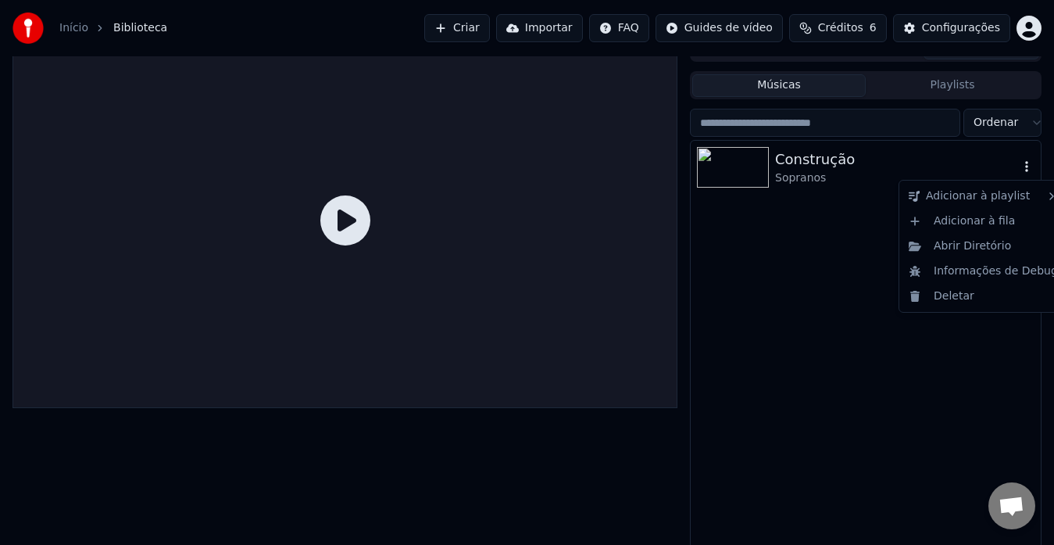
click at [803, 169] on div "Construção" at bounding box center [897, 159] width 244 height 22
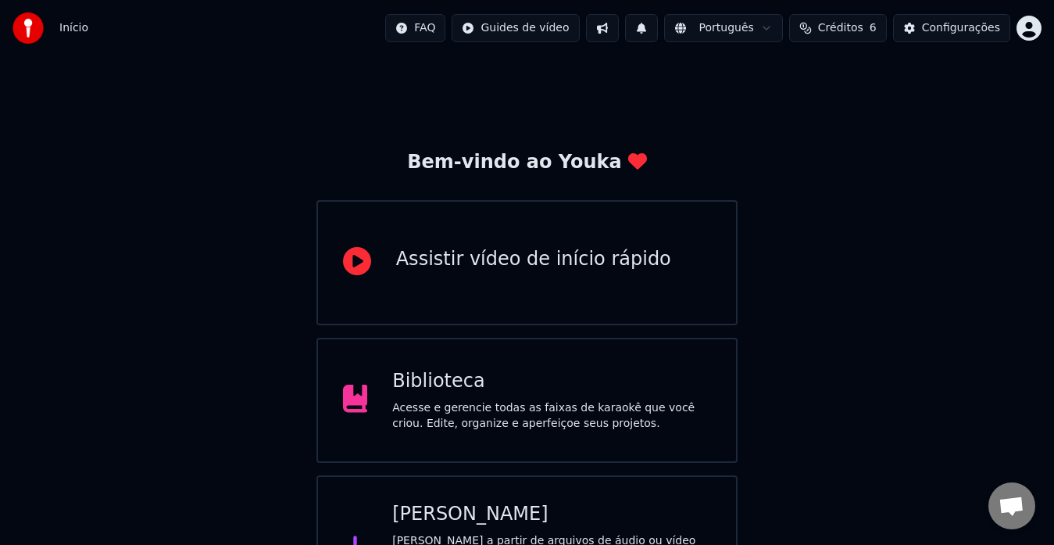
click at [585, 405] on div "Acesse e gerencie todas as faixas de karaokê que você criou. Edite, organize e …" at bounding box center [551, 415] width 319 height 31
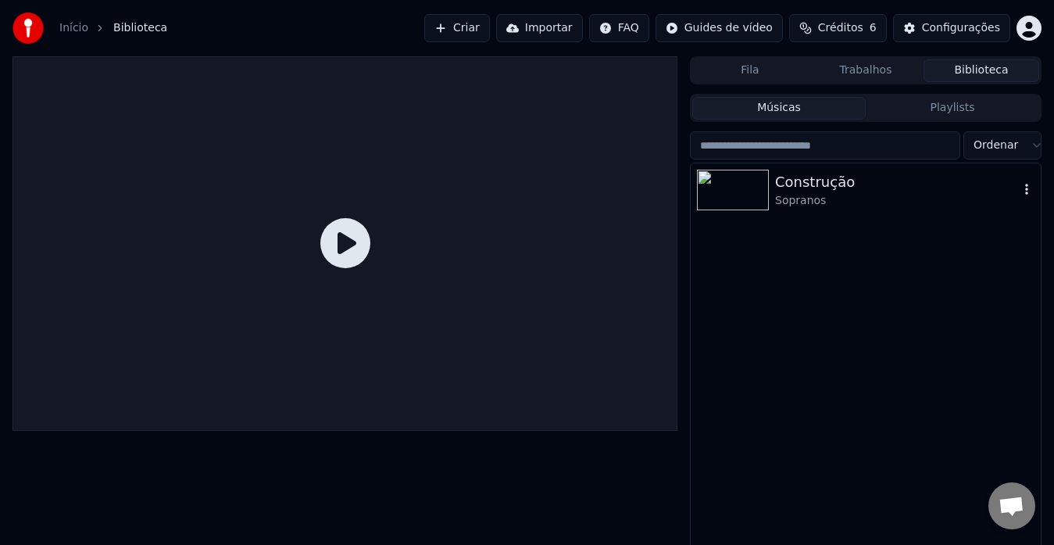
click at [811, 199] on div "Sopranos" at bounding box center [897, 201] width 244 height 16
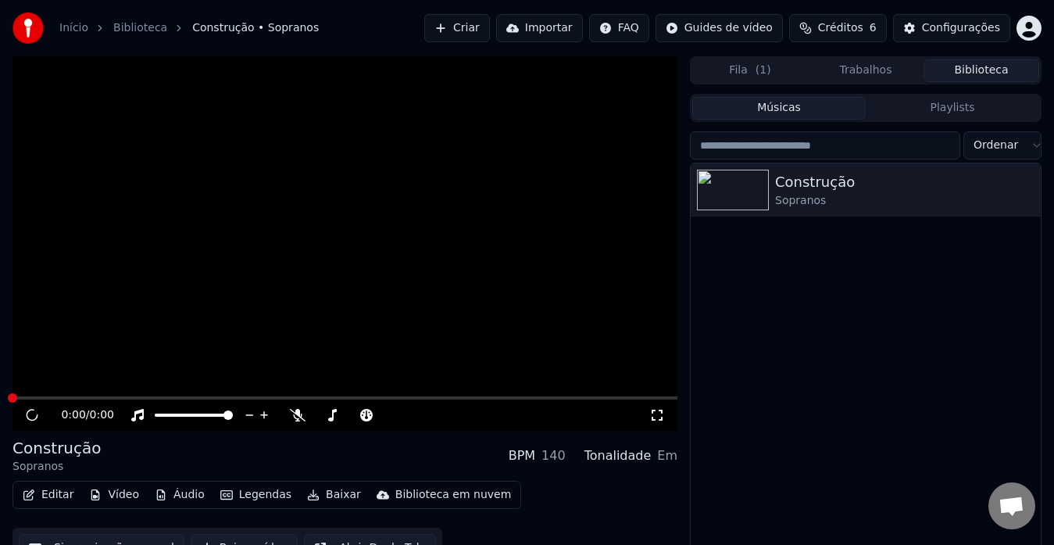
scroll to position [27, 0]
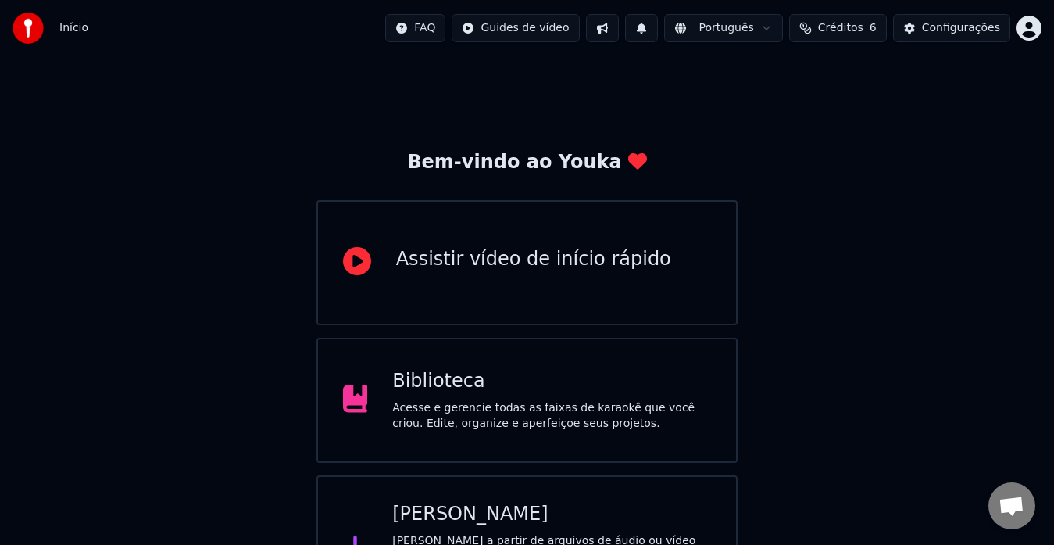
click at [475, 413] on div "Acesse e gerencie todas as faixas de karaokê que você criou. Edite, organize e …" at bounding box center [551, 415] width 319 height 31
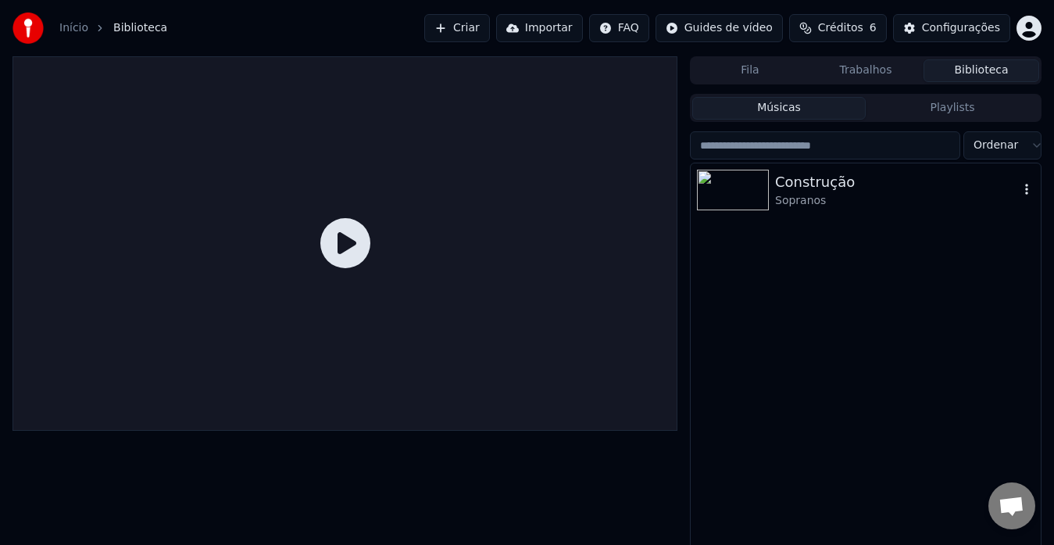
click at [794, 182] on div "Construção" at bounding box center [897, 182] width 244 height 22
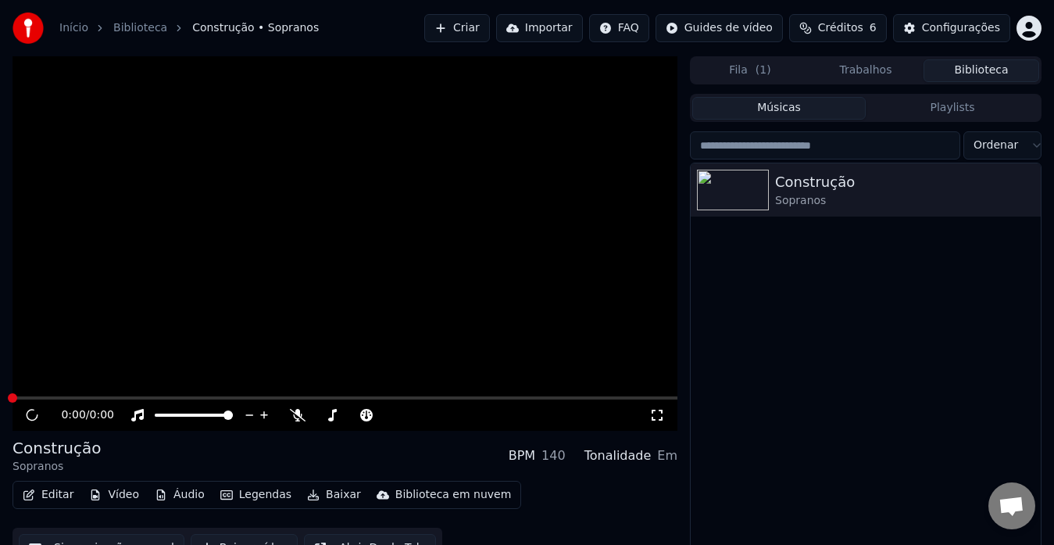
click at [62, 491] on button "Editar" at bounding box center [47, 495] width 63 height 22
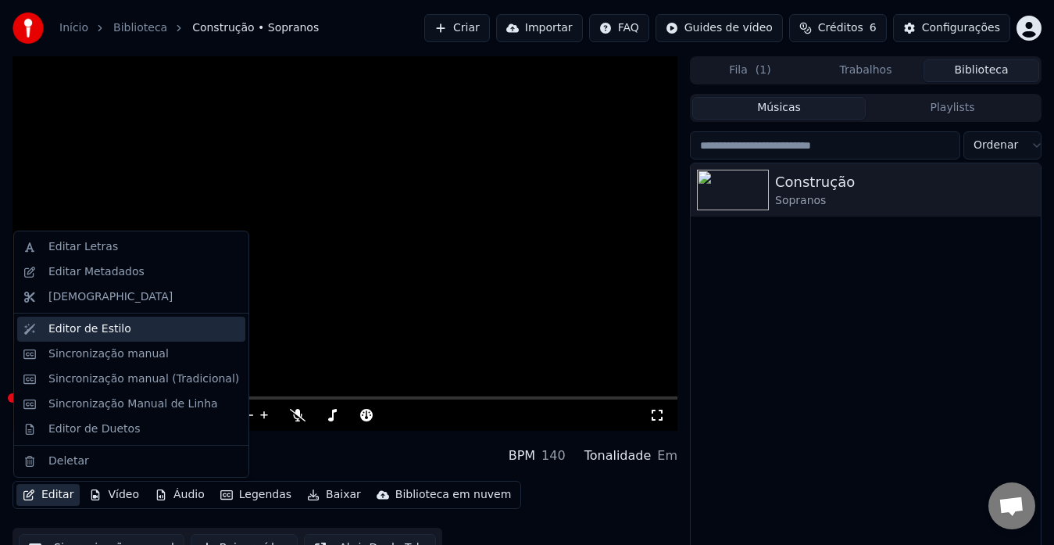
click at [106, 329] on div "Editor de Estilo" at bounding box center [89, 329] width 83 height 16
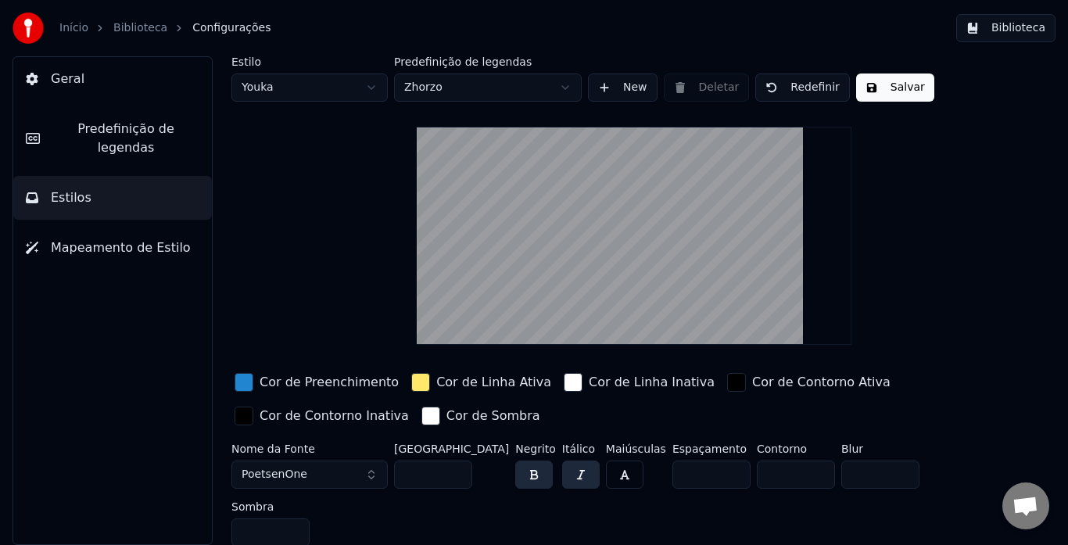
click at [411, 385] on div "button" at bounding box center [420, 382] width 19 height 19
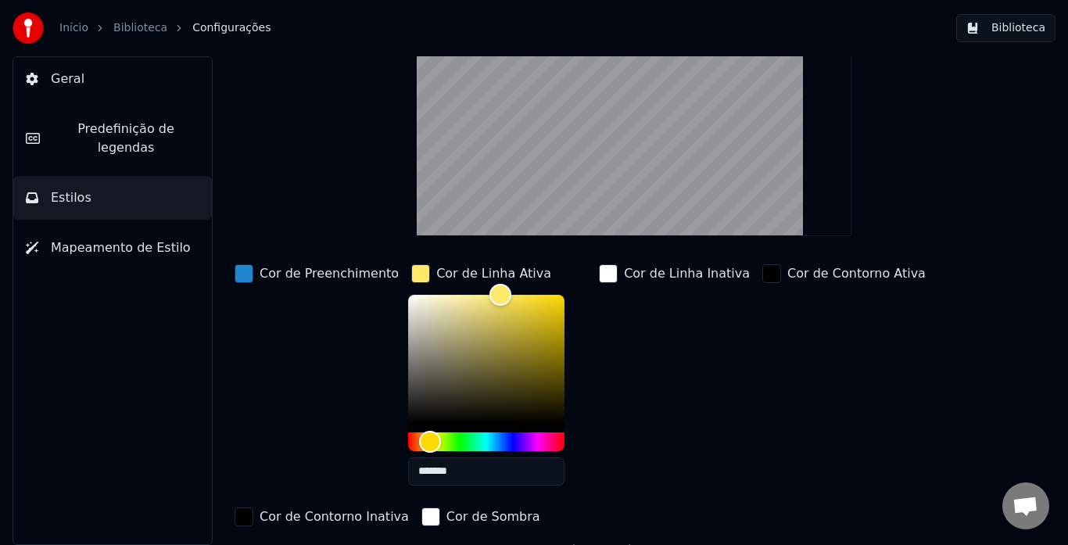
scroll to position [158, 0]
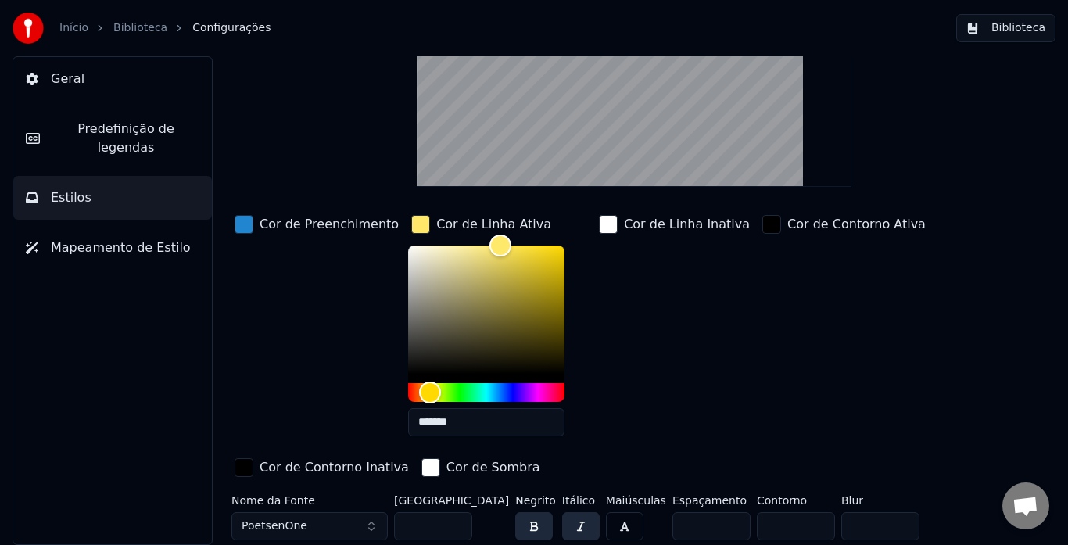
drag, startPoint x: 459, startPoint y: 421, endPoint x: 410, endPoint y: 426, distance: 49.5
click at [408, 426] on input "*******" at bounding box center [486, 422] width 156 height 28
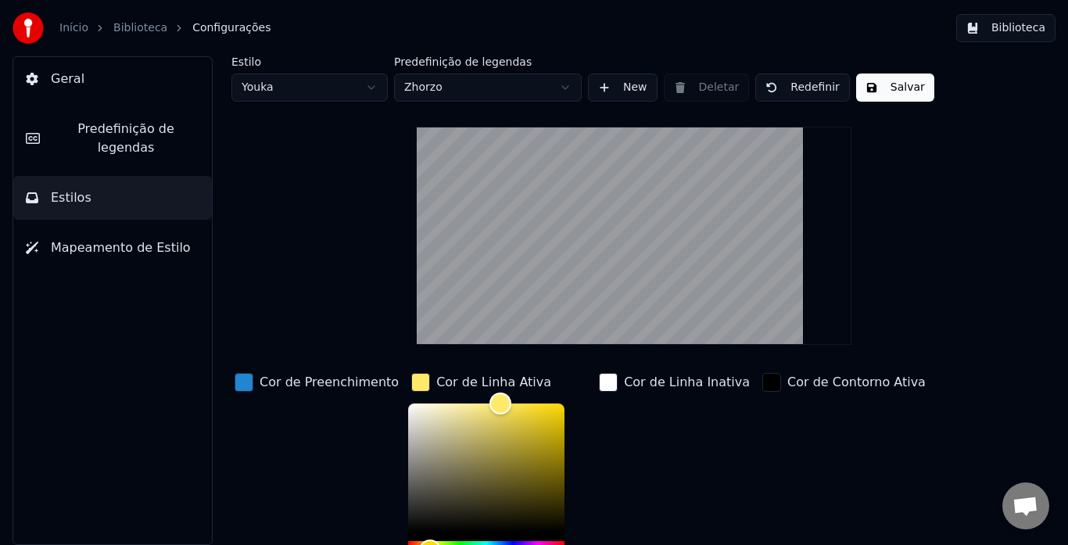
drag, startPoint x: 1058, startPoint y: 187, endPoint x: 1061, endPoint y: 237, distance: 50.1
click at [1061, 237] on div "Estilo Youka Predefinição de legendas Zhorzo New Deletar Redefinir Salvar Cor d…" at bounding box center [634, 300] width 868 height 488
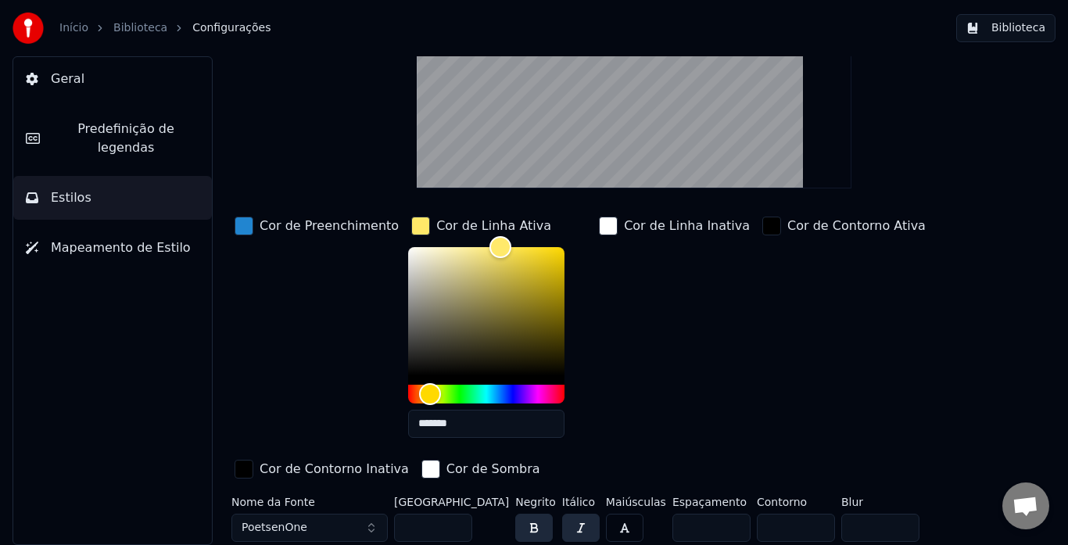
scroll to position [158, 0]
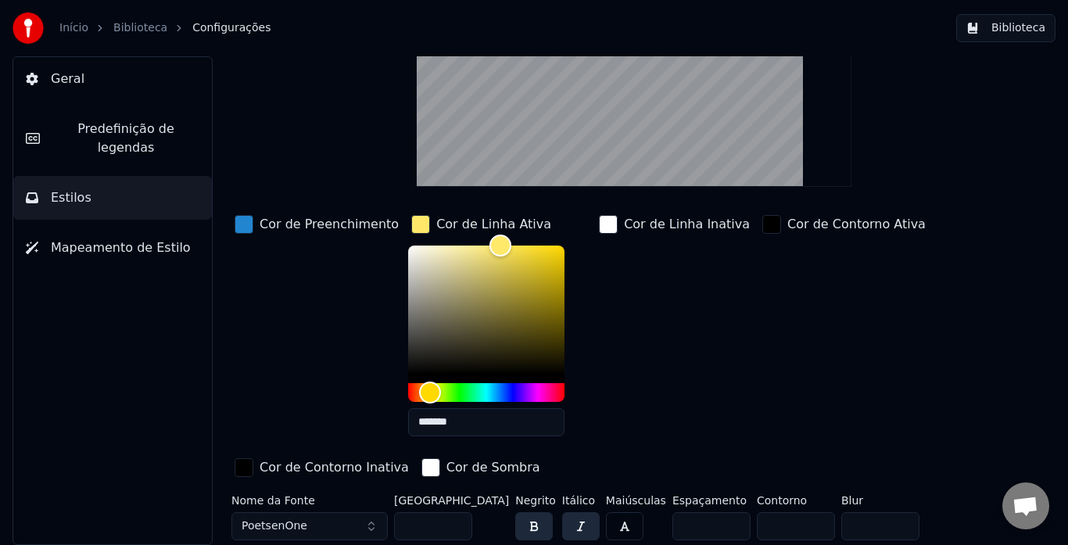
drag, startPoint x: 424, startPoint y: 524, endPoint x: 386, endPoint y: 525, distance: 38.3
click at [386, 525] on div "Nome da Fonte PoetsenOne Tamanho da Fonte *** Negrito Itálico Maiúsculas Espaça…" at bounding box center [604, 549] width 747 height 109
click at [141, 32] on link "Biblioteca" at bounding box center [140, 28] width 54 height 16
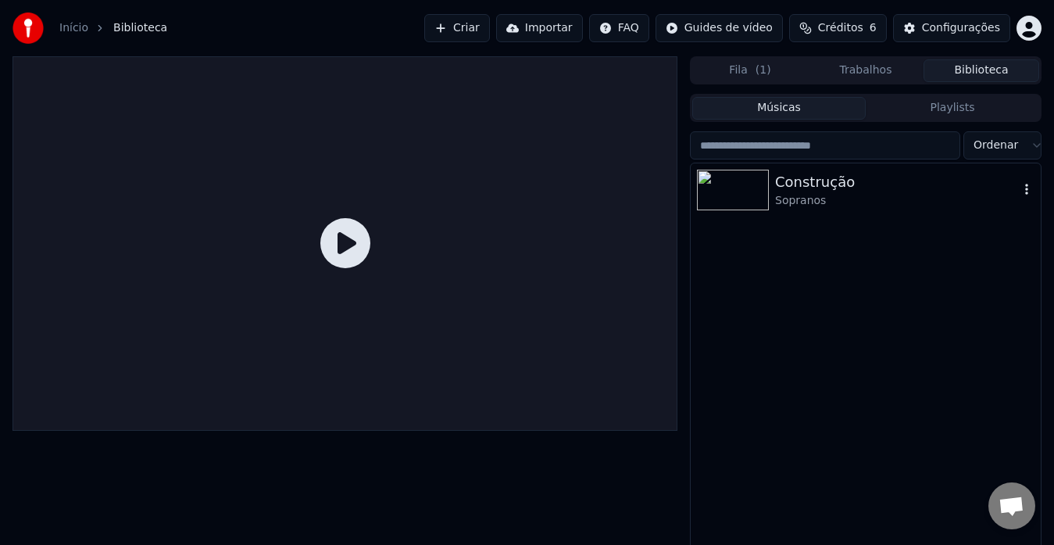
click at [766, 194] on img at bounding box center [733, 190] width 72 height 41
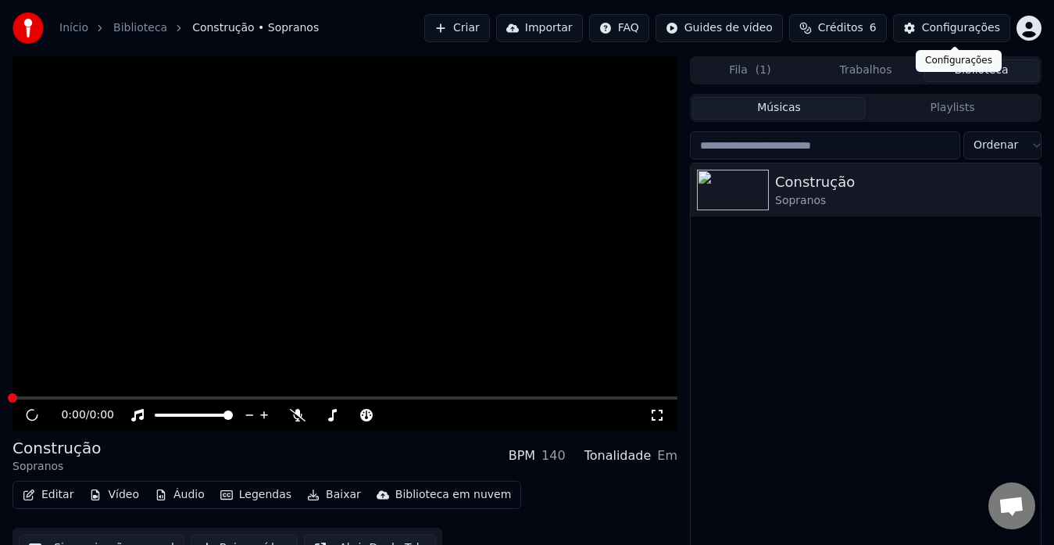
click at [941, 30] on div "Configurações" at bounding box center [961, 28] width 78 height 16
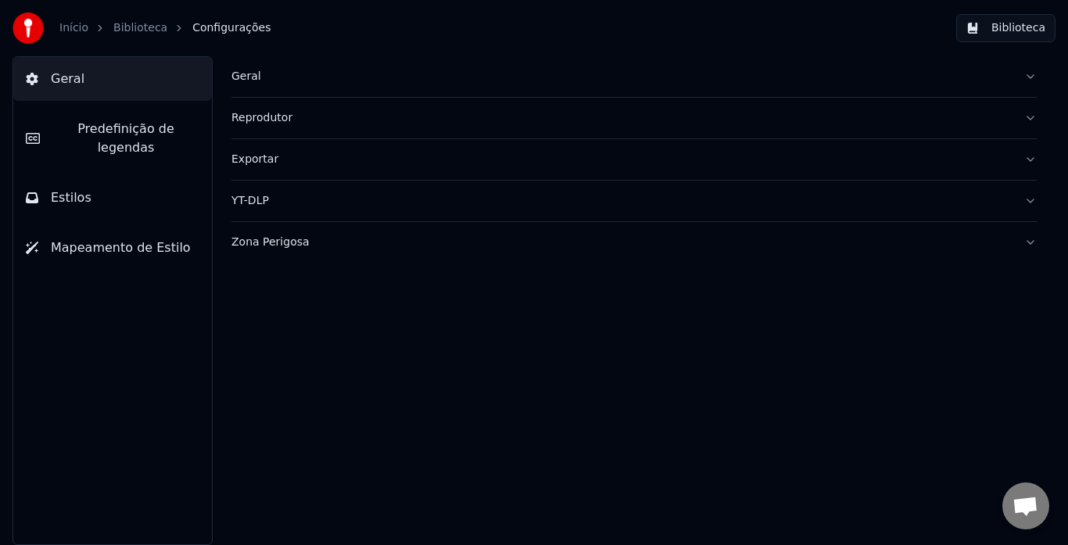
click at [80, 188] on span "Estilos" at bounding box center [71, 197] width 41 height 19
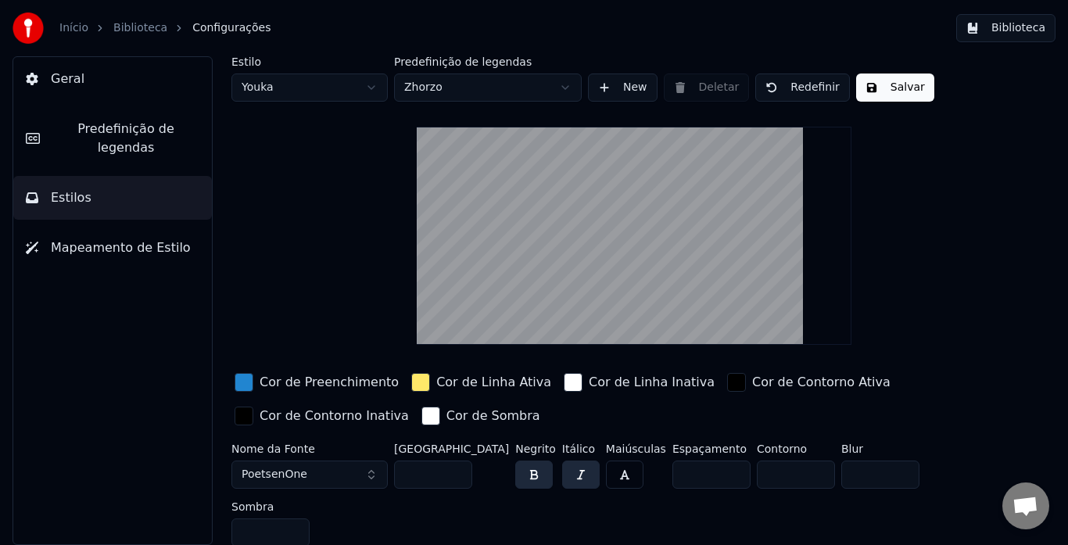
click at [90, 238] on span "Mapeamento de Estilo" at bounding box center [121, 247] width 140 height 19
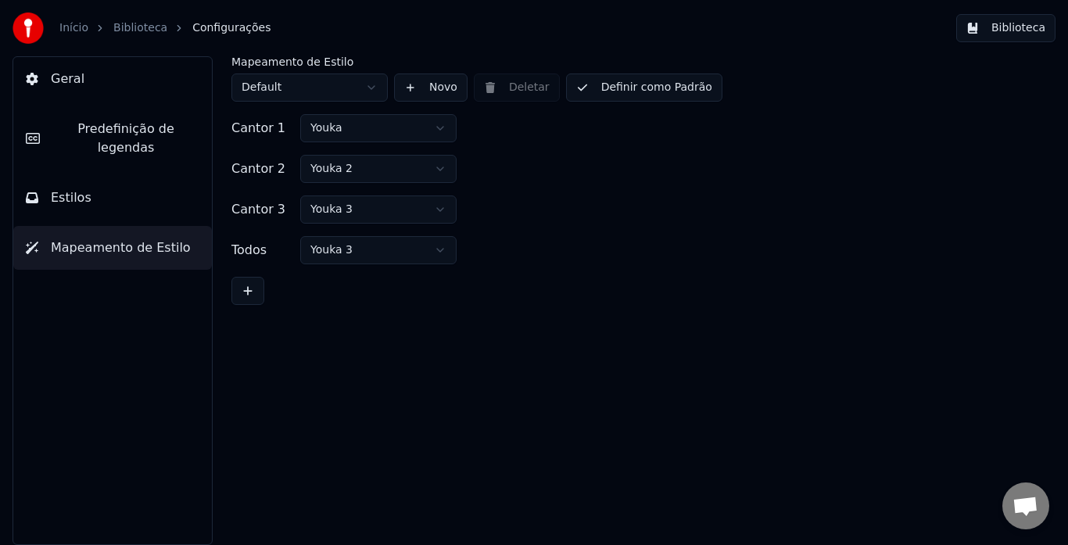
click at [97, 136] on span "Predefinição de legendas" at bounding box center [125, 139] width 147 height 38
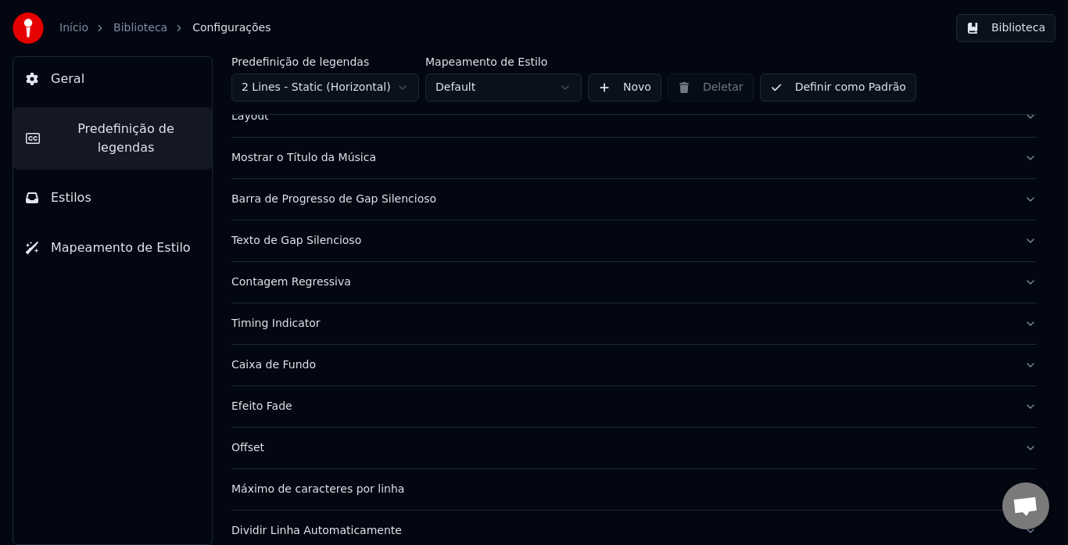
scroll to position [110, 0]
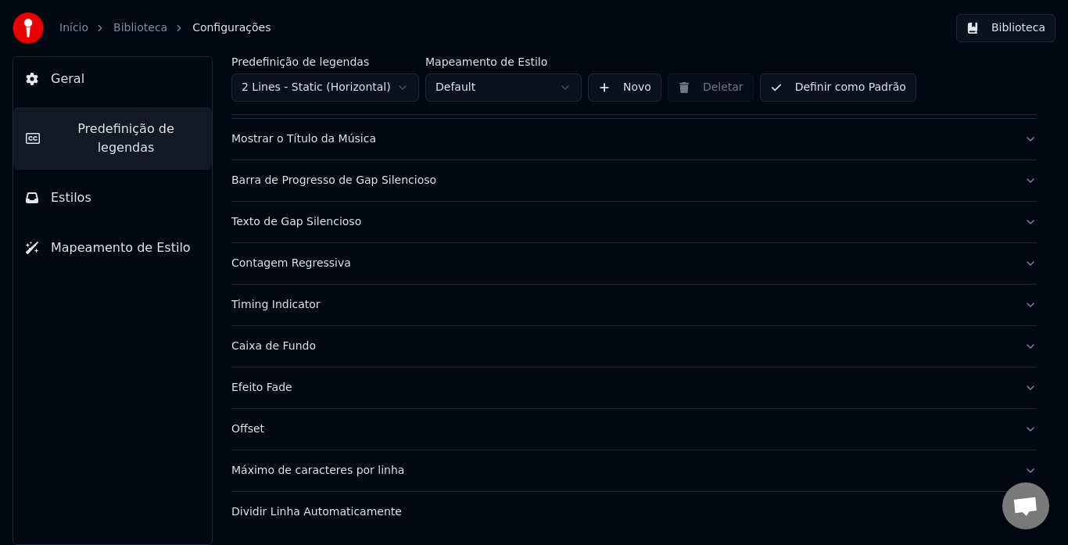
click at [269, 273] on button "Contagem Regressiva" at bounding box center [633, 263] width 805 height 41
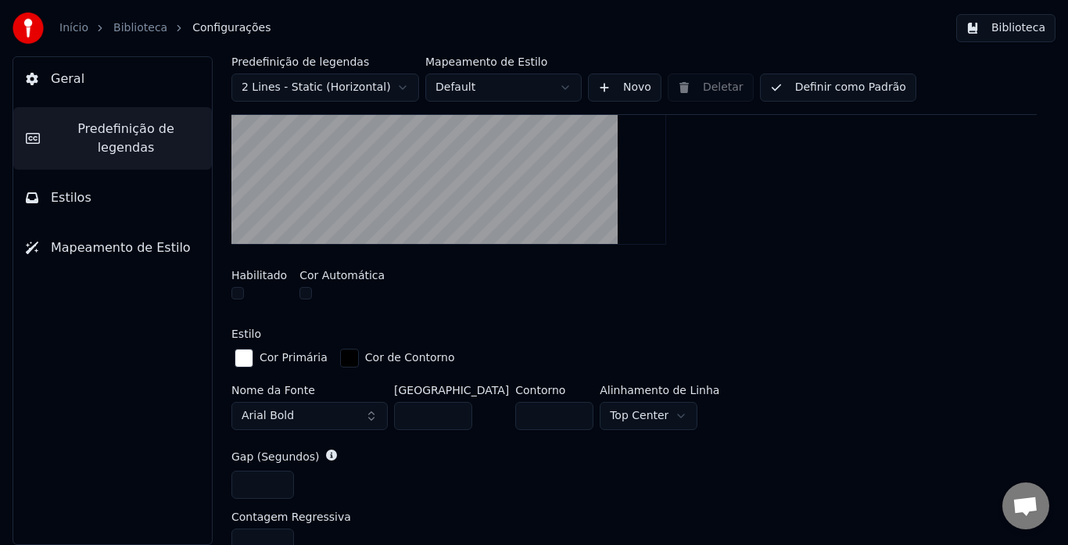
scroll to position [501, 0]
